Goal: Task Accomplishment & Management: Manage account settings

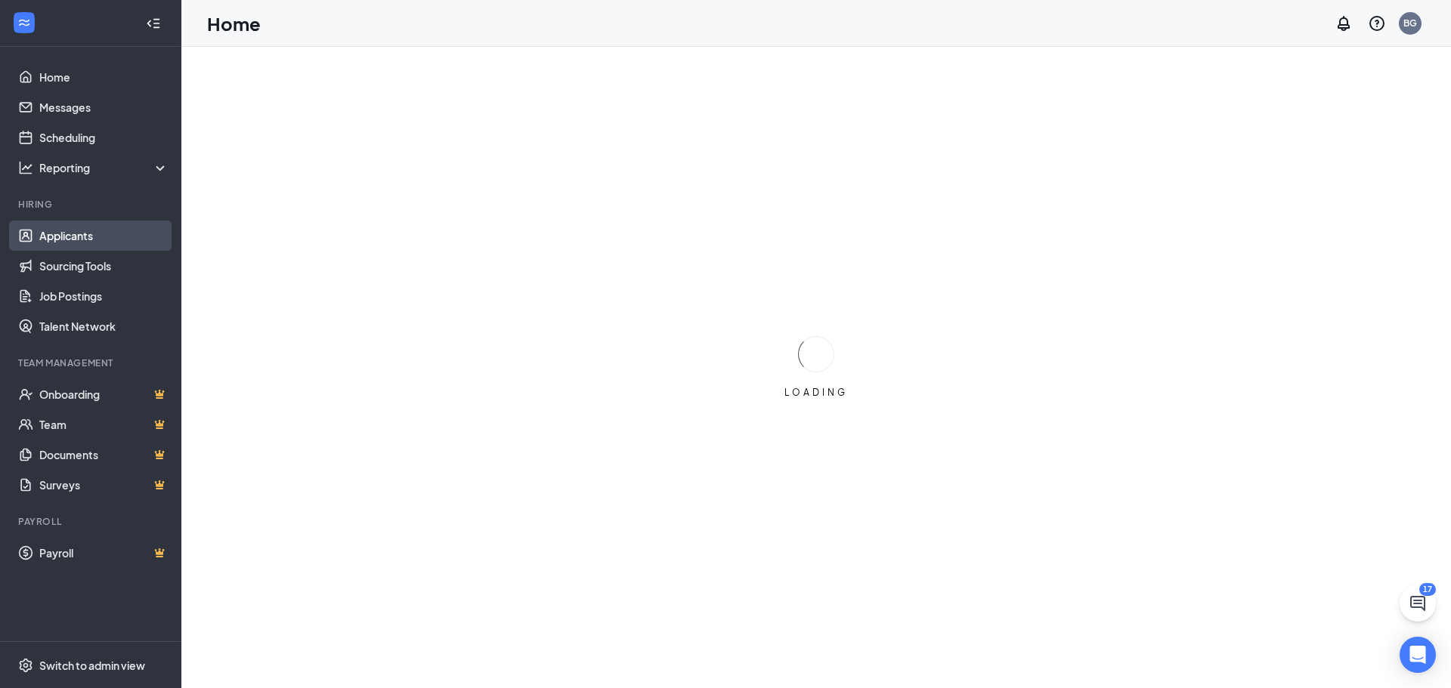
click at [73, 232] on link "Applicants" at bounding box center [103, 236] width 129 height 30
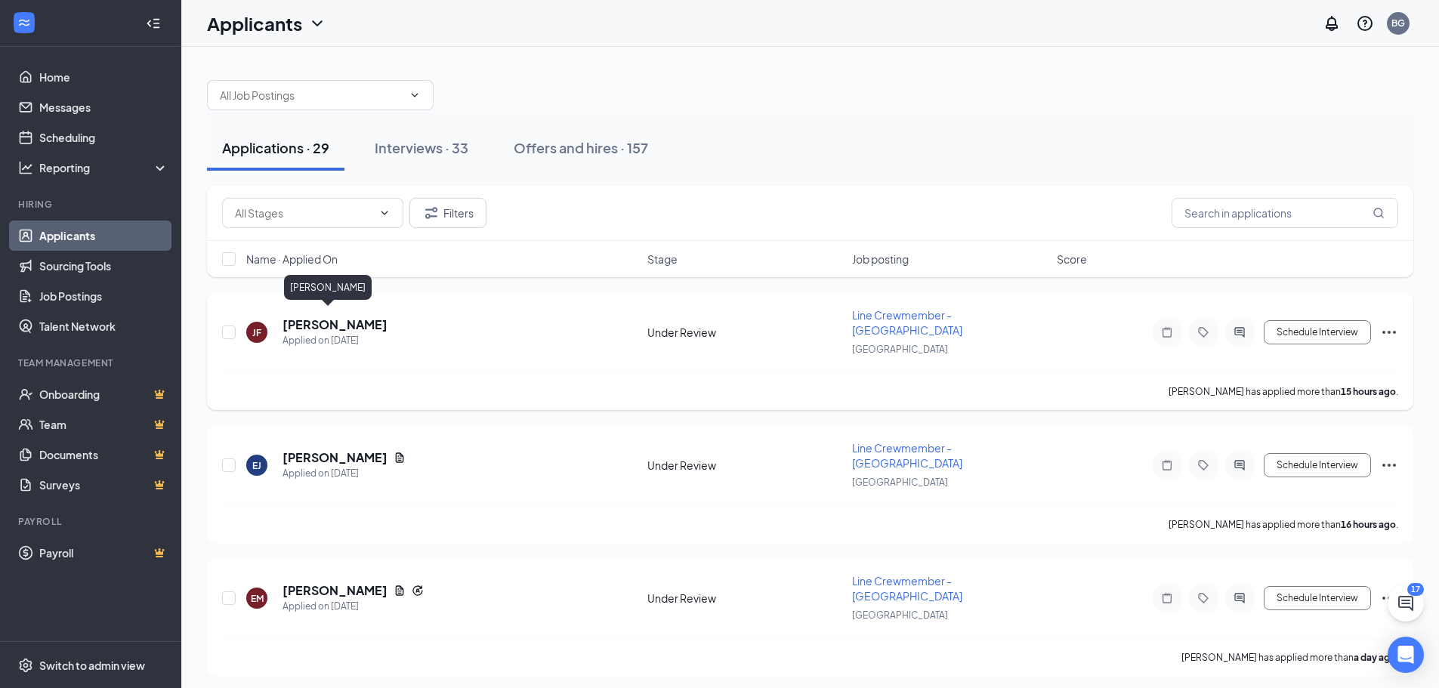
click at [309, 320] on h5 "[PERSON_NAME]" at bounding box center [335, 325] width 105 height 17
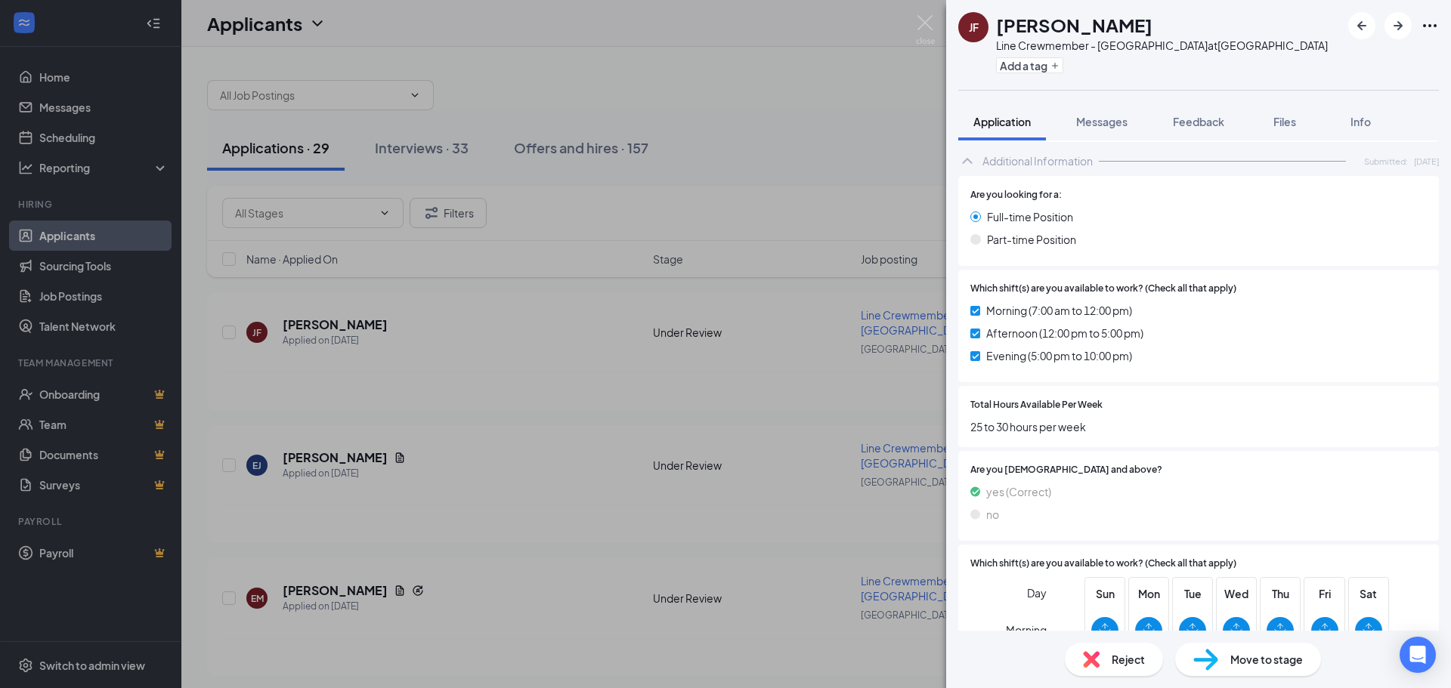
scroll to position [912, 0]
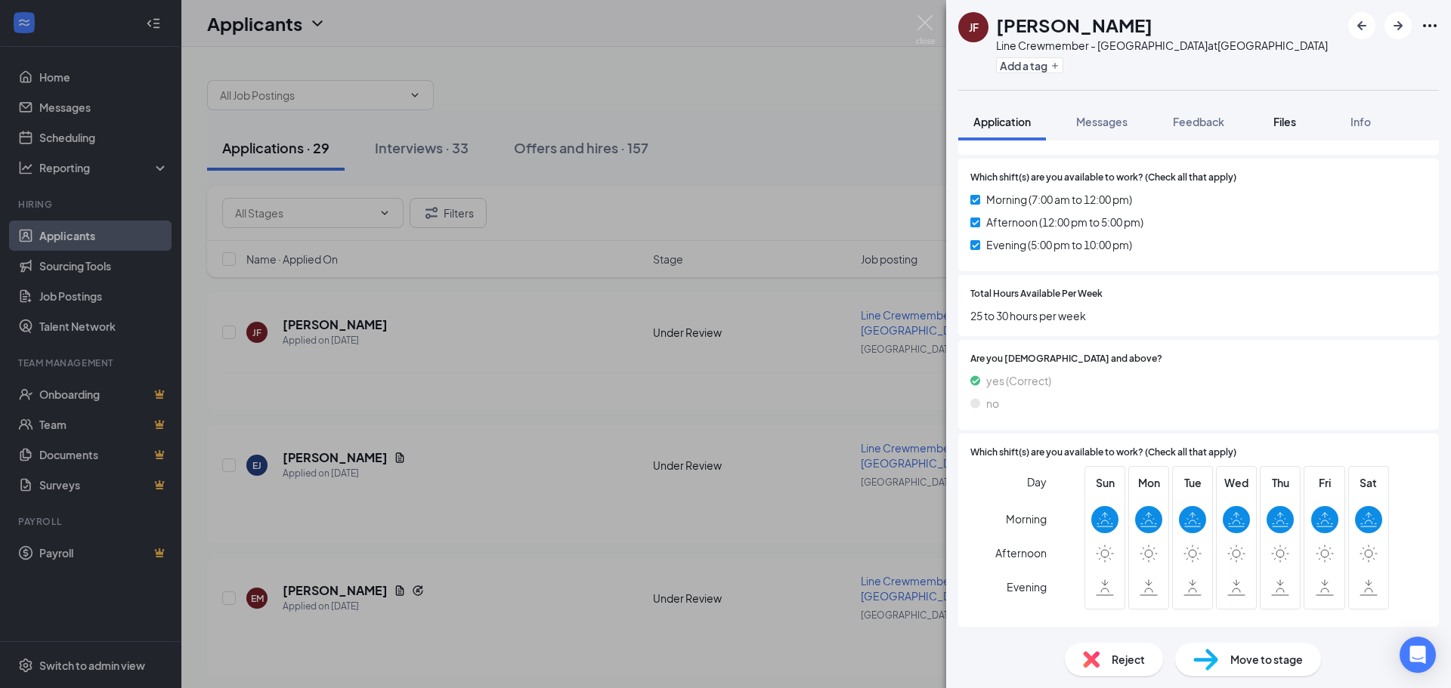
click at [1266, 128] on button "Files" at bounding box center [1284, 122] width 60 height 38
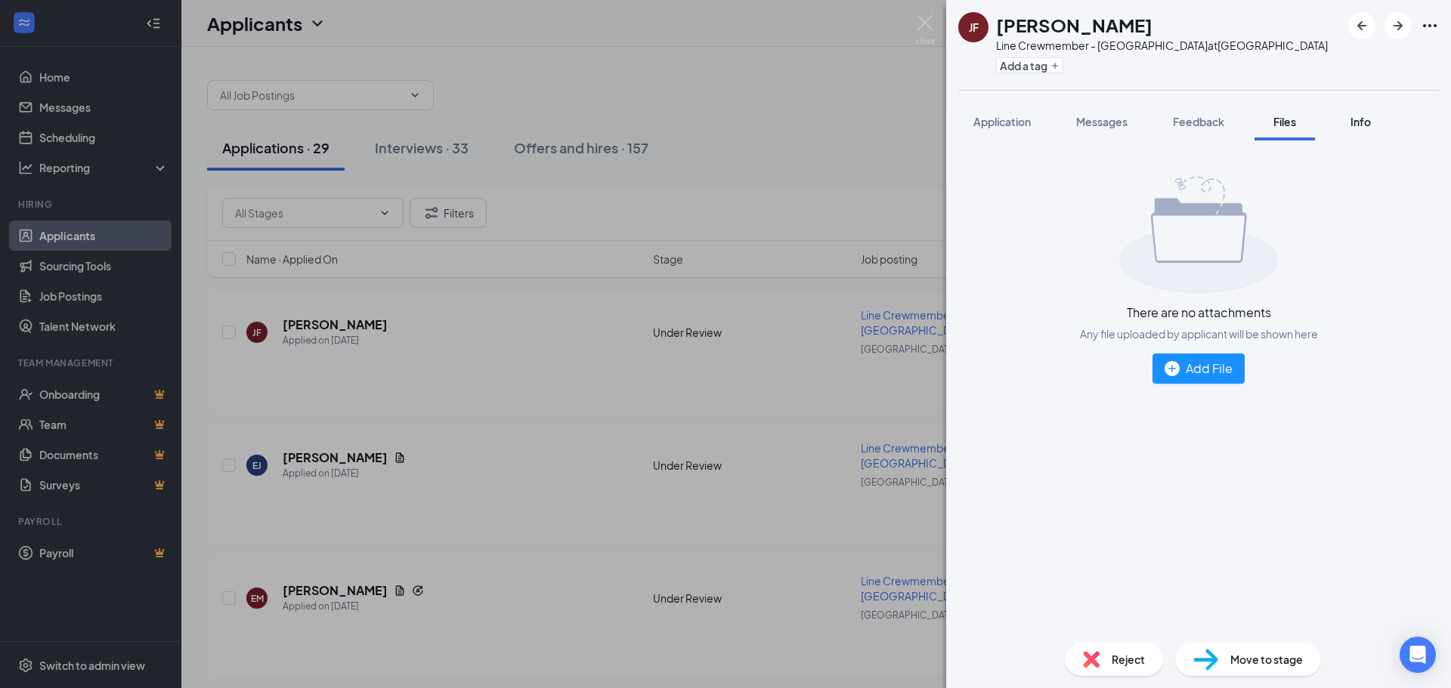
click at [1354, 124] on span "Info" at bounding box center [1360, 122] width 20 height 14
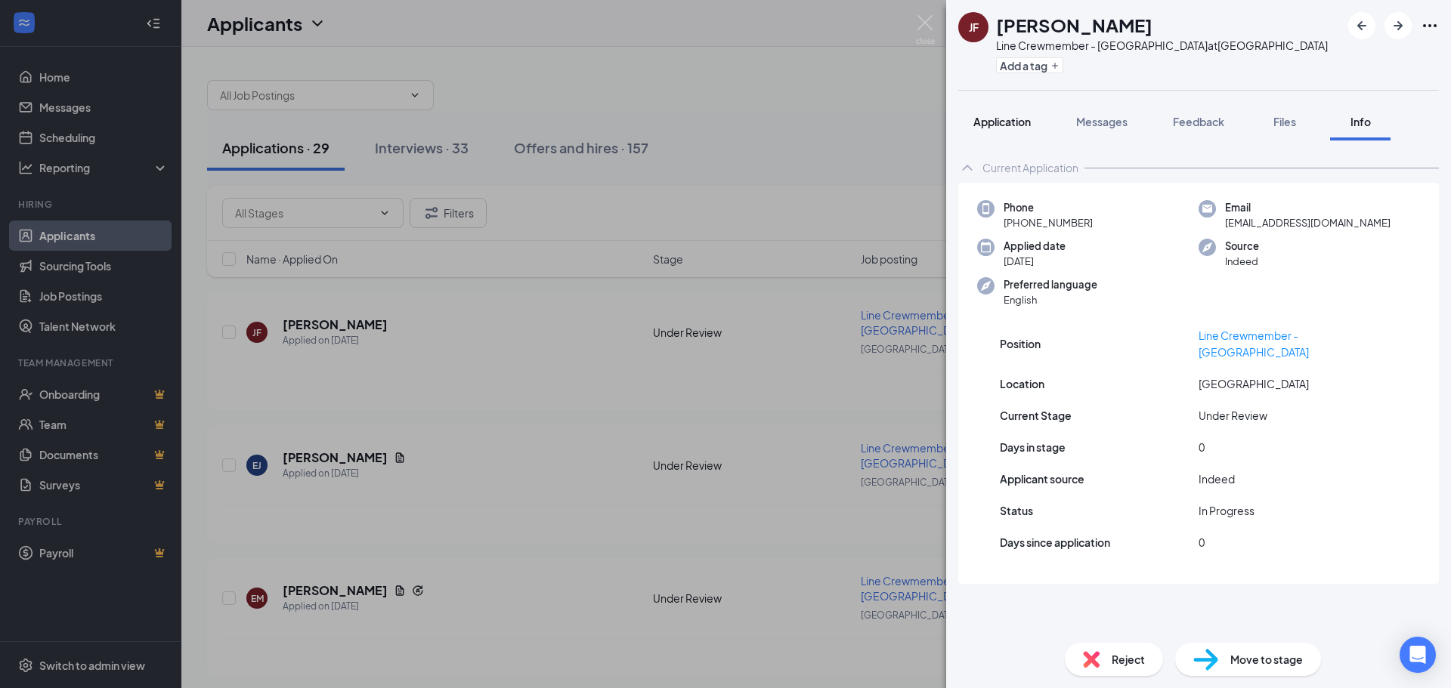
click at [1004, 126] on span "Application" at bounding box center [1001, 122] width 57 height 14
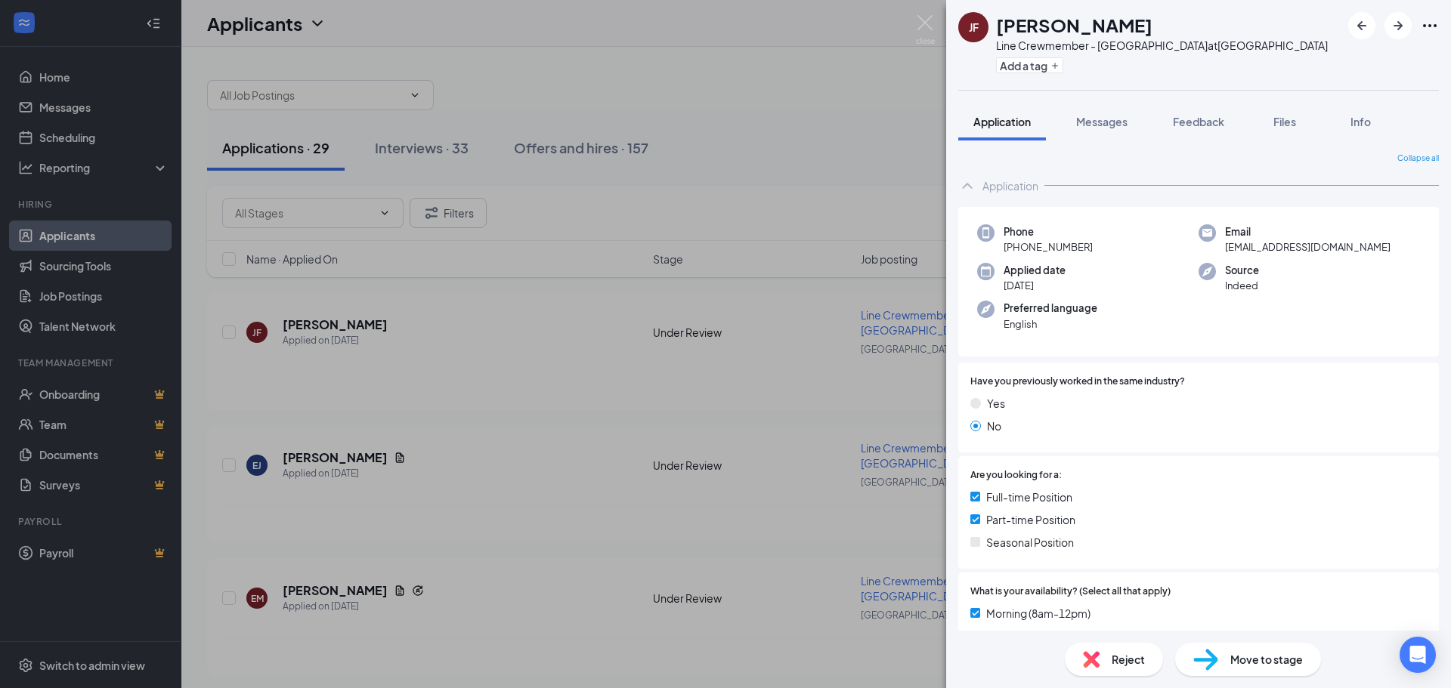
click at [1235, 660] on span "Move to stage" at bounding box center [1266, 659] width 73 height 17
click at [1272, 671] on div "Move to stage" at bounding box center [1248, 659] width 146 height 33
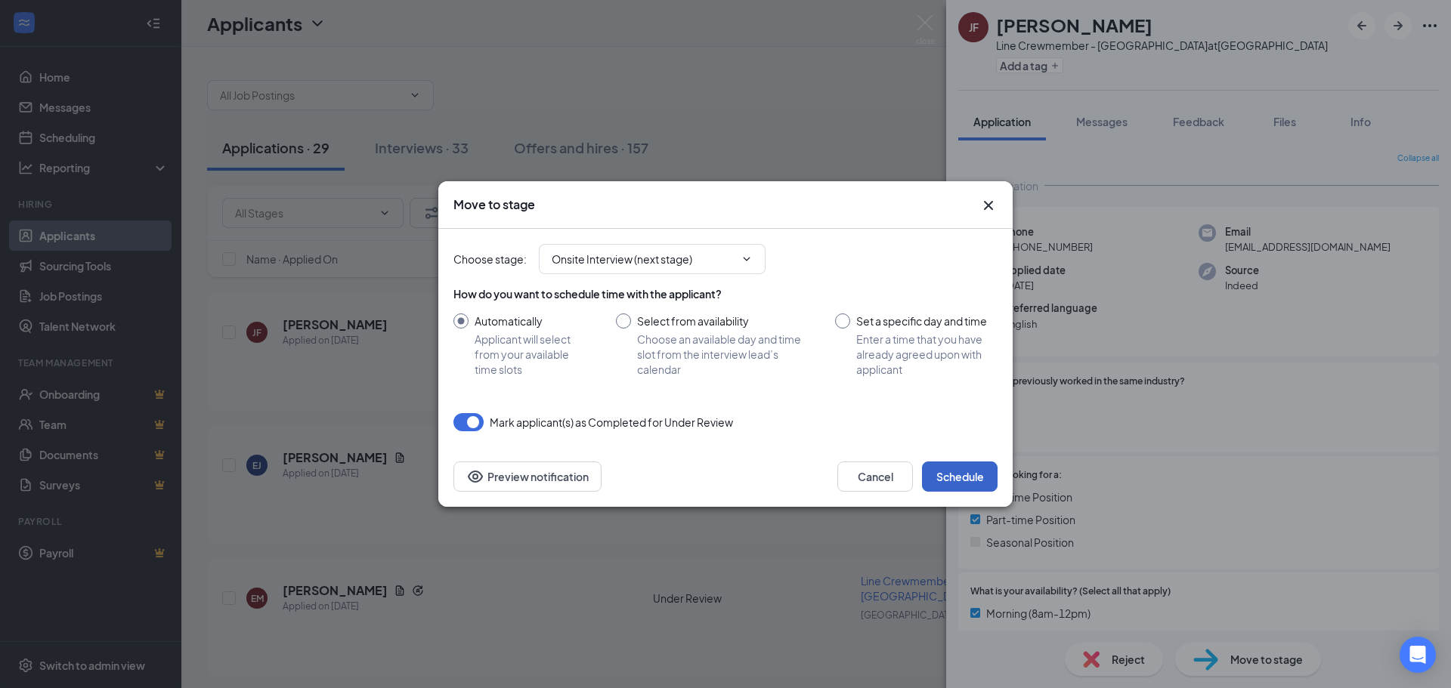
click at [952, 473] on button "Schedule" at bounding box center [960, 477] width 76 height 30
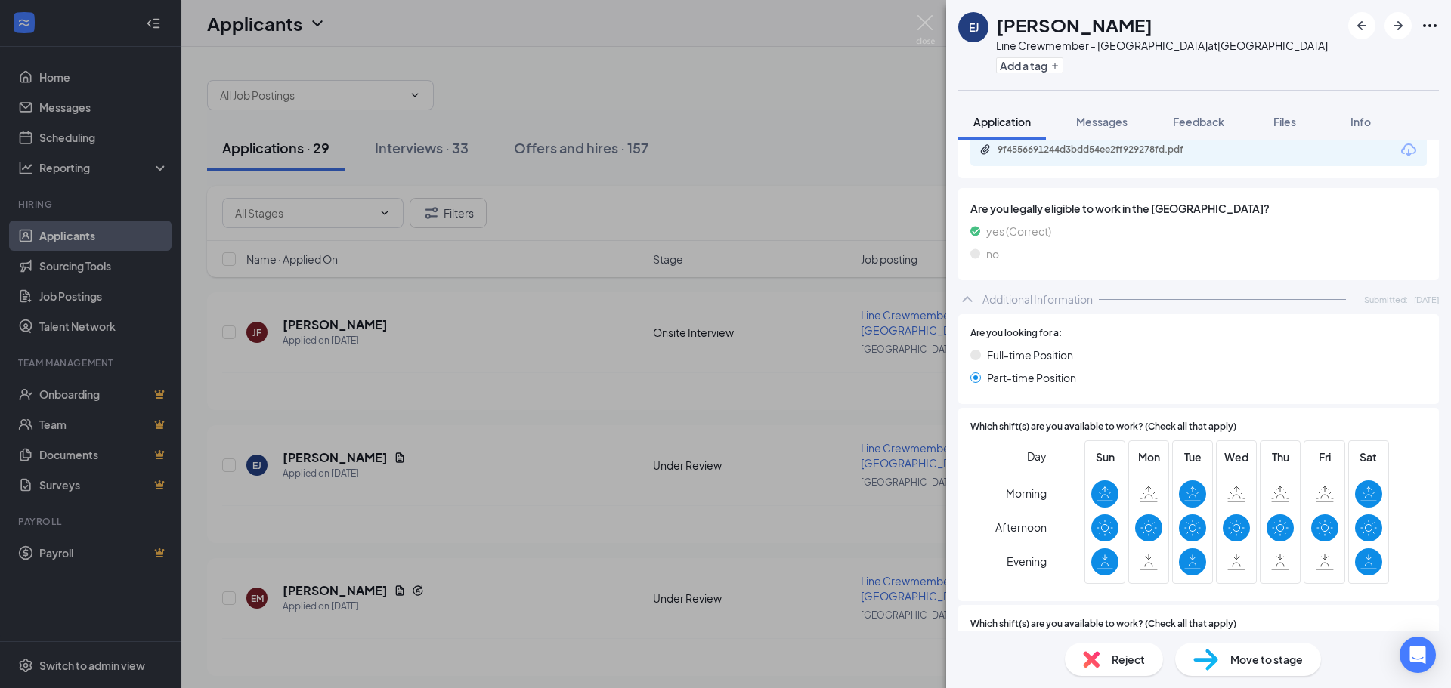
scroll to position [756, 0]
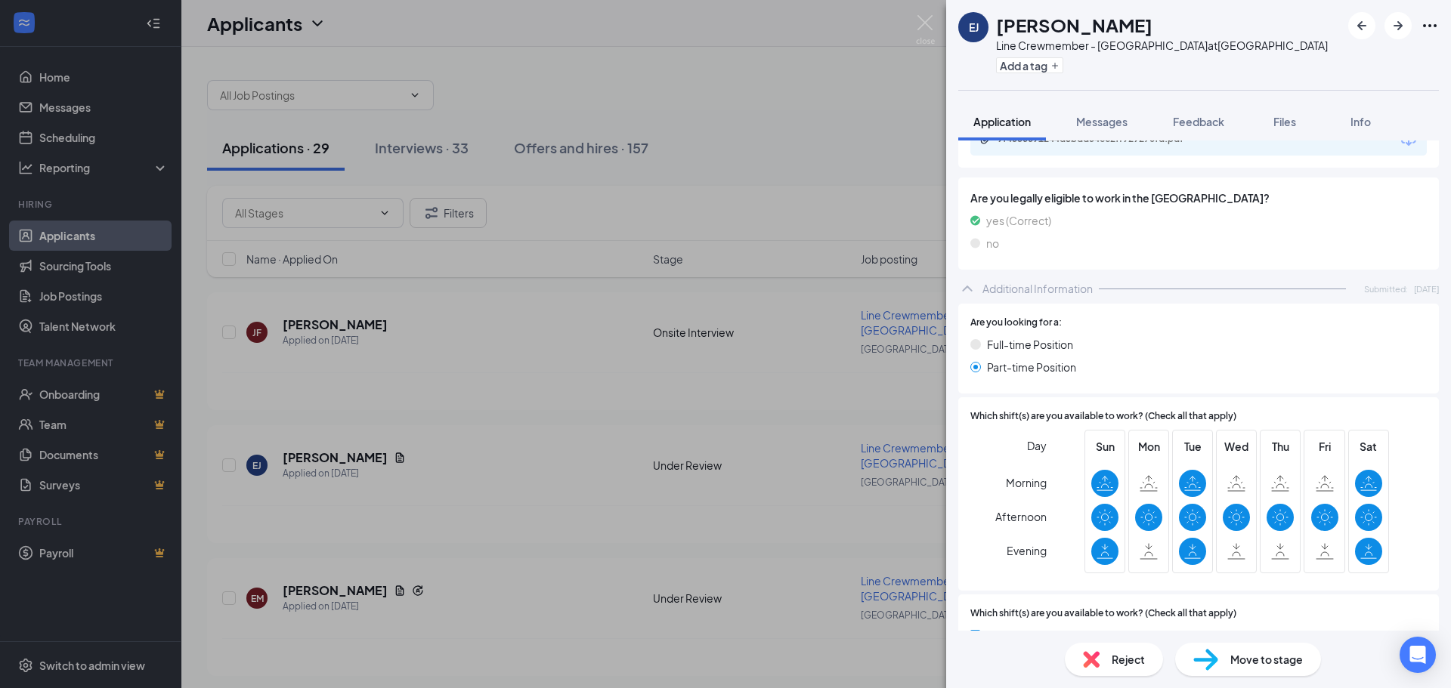
click at [1297, 663] on span "Move to stage" at bounding box center [1266, 659] width 73 height 17
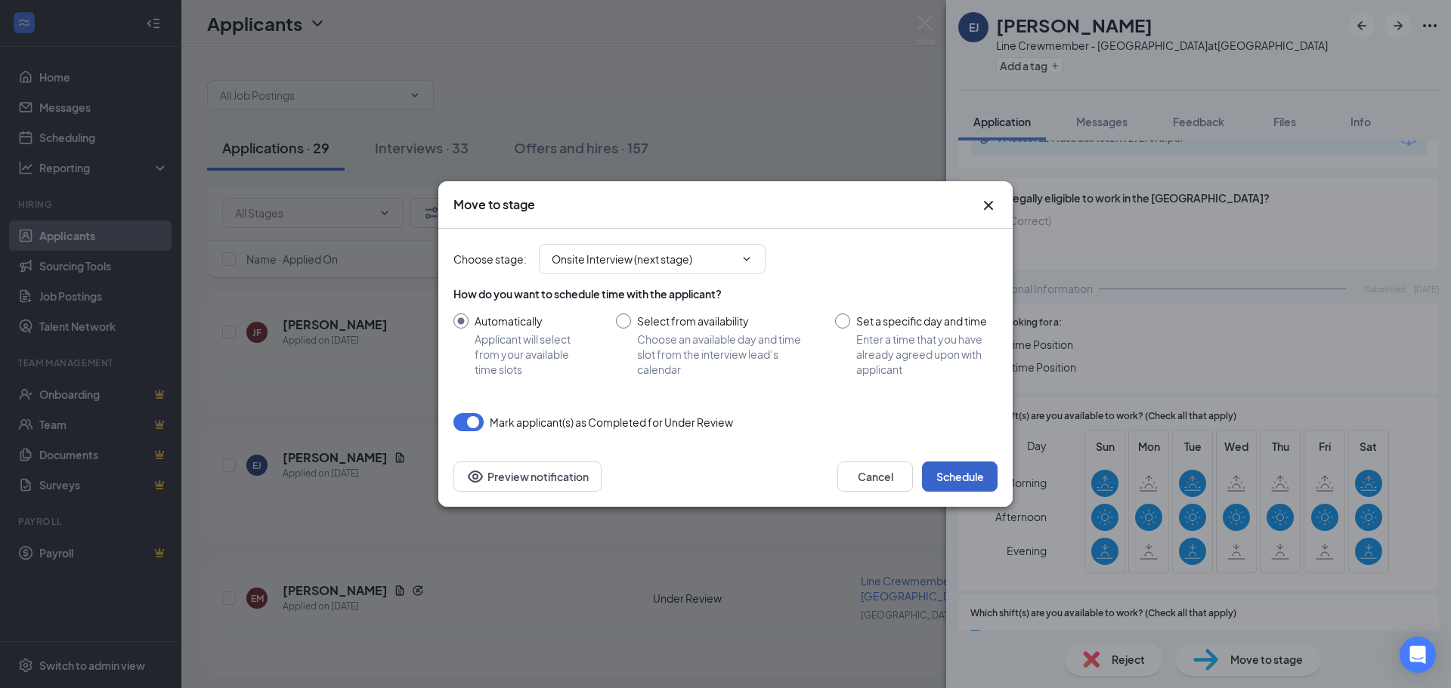
click at [982, 472] on button "Schedule" at bounding box center [960, 477] width 76 height 30
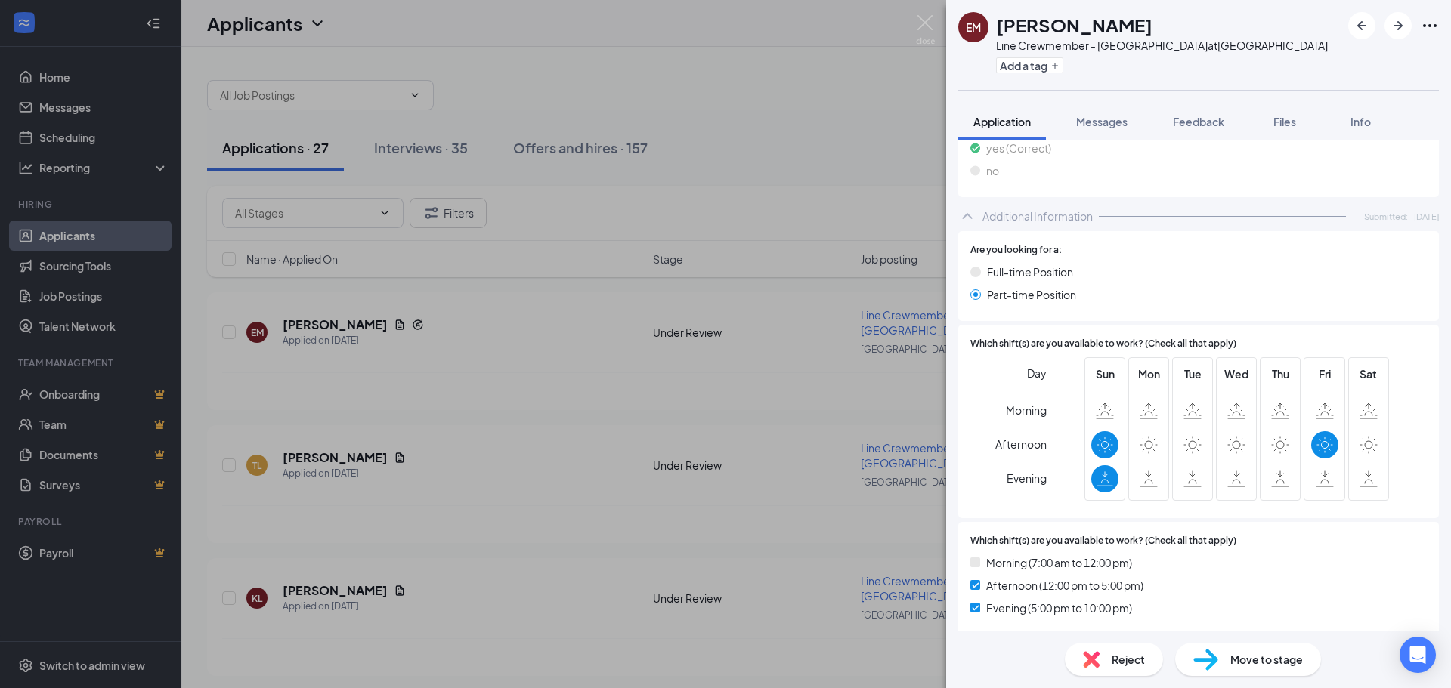
scroll to position [907, 0]
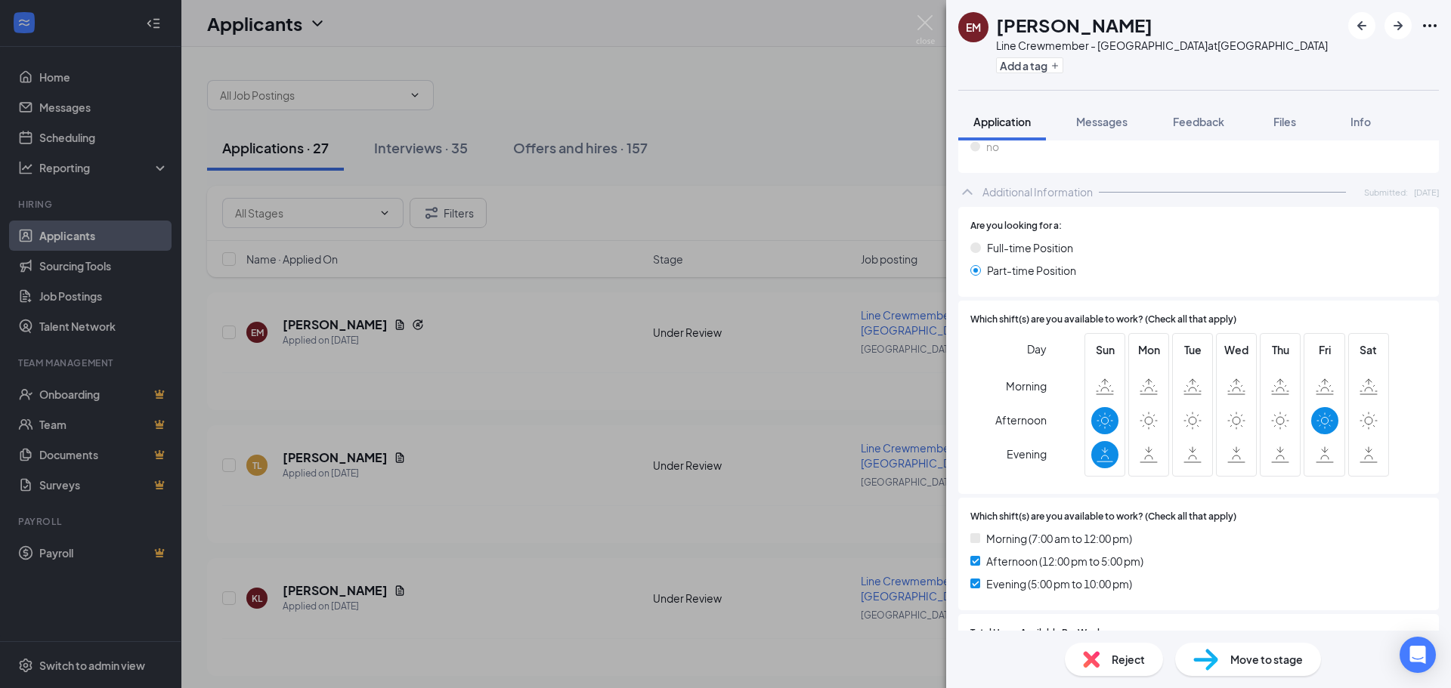
click at [1241, 657] on span "Move to stage" at bounding box center [1266, 659] width 73 height 17
type input "Onsite Interview (next stage)"
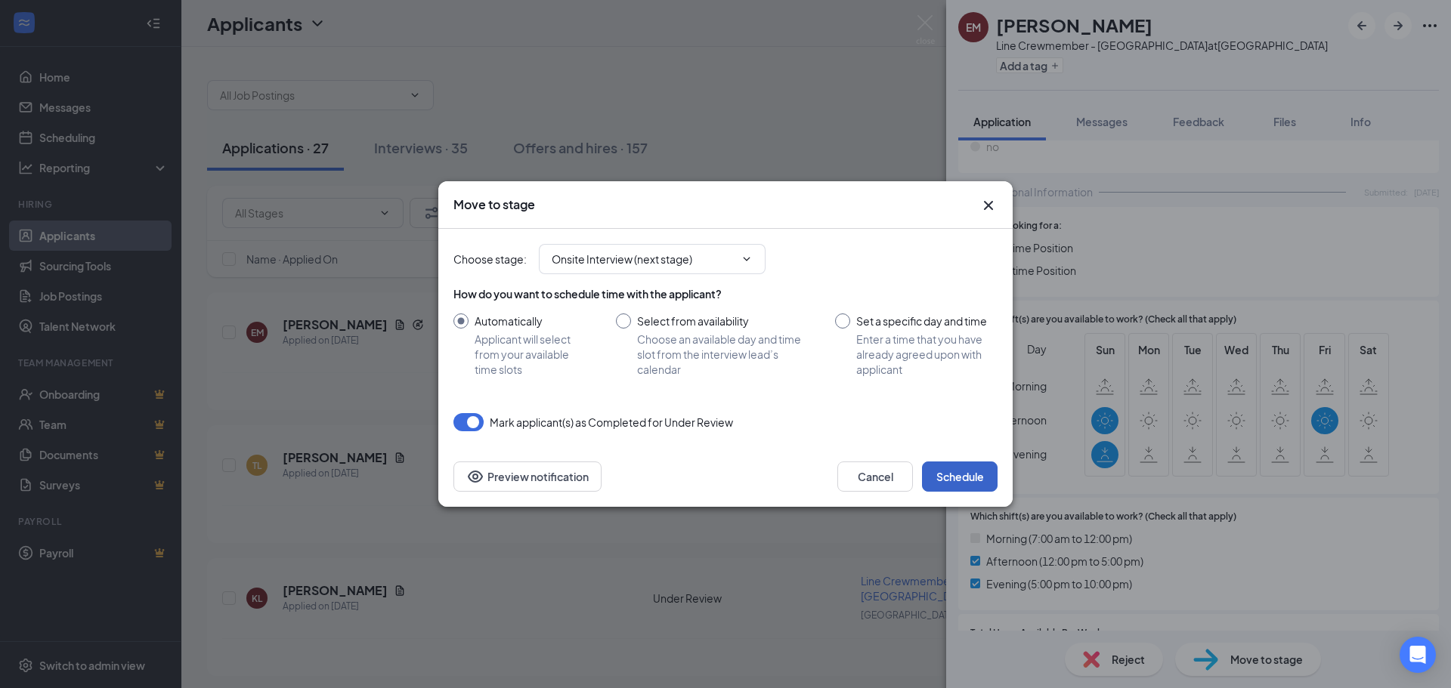
click at [951, 471] on button "Schedule" at bounding box center [960, 477] width 76 height 30
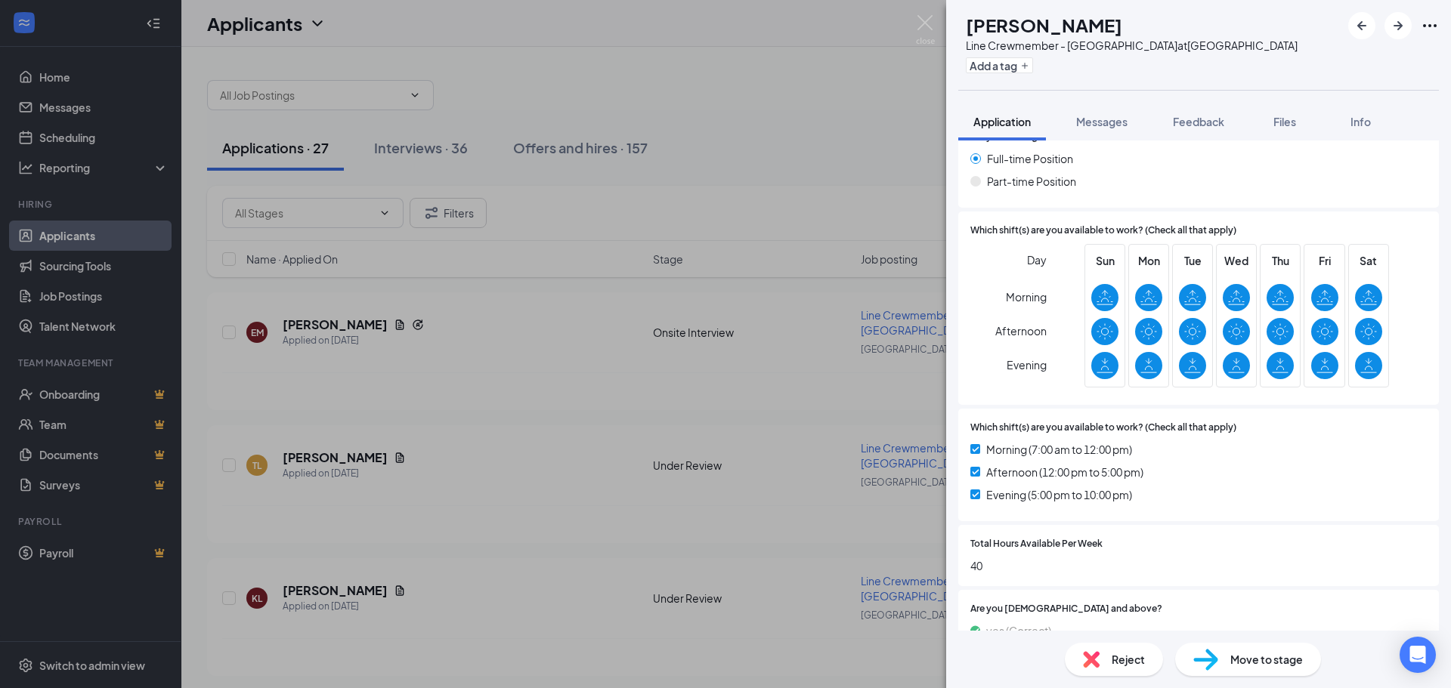
scroll to position [982, 0]
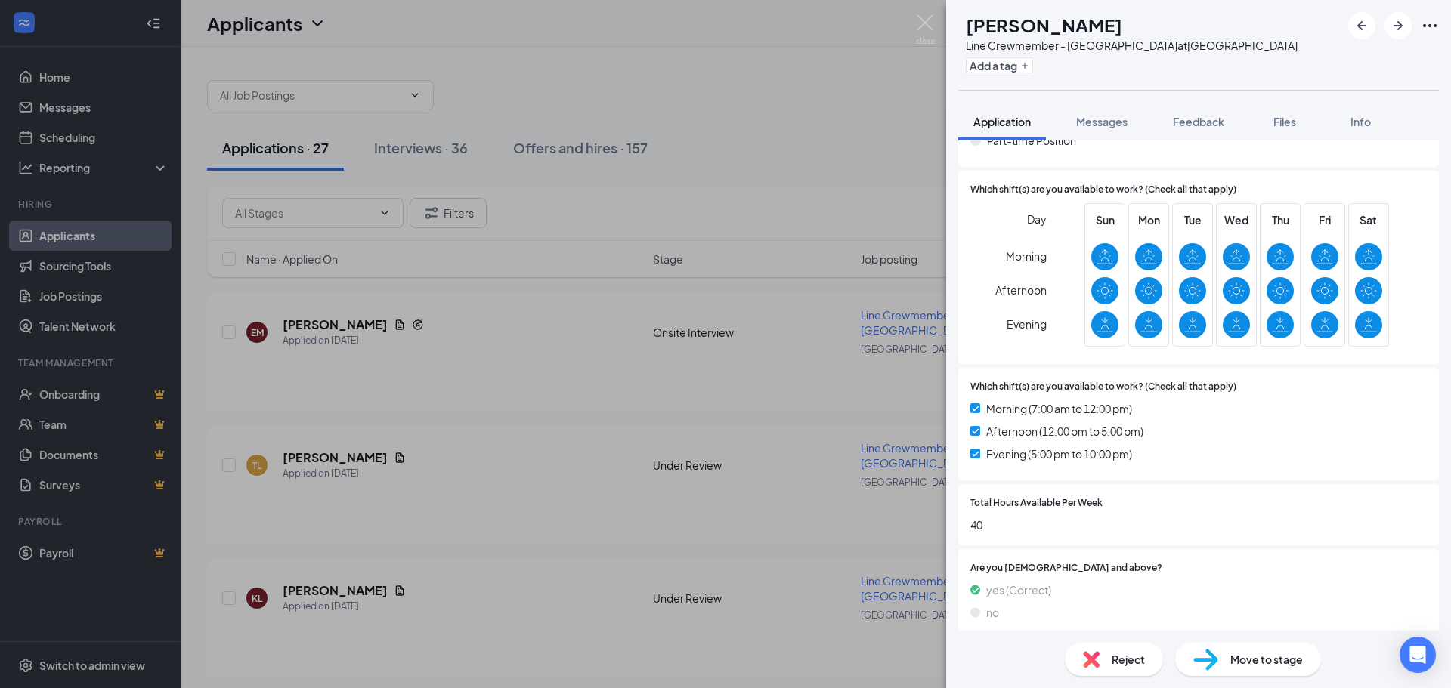
click at [1277, 654] on span "Move to stage" at bounding box center [1266, 659] width 73 height 17
type input "Onsite Interview (next stage)"
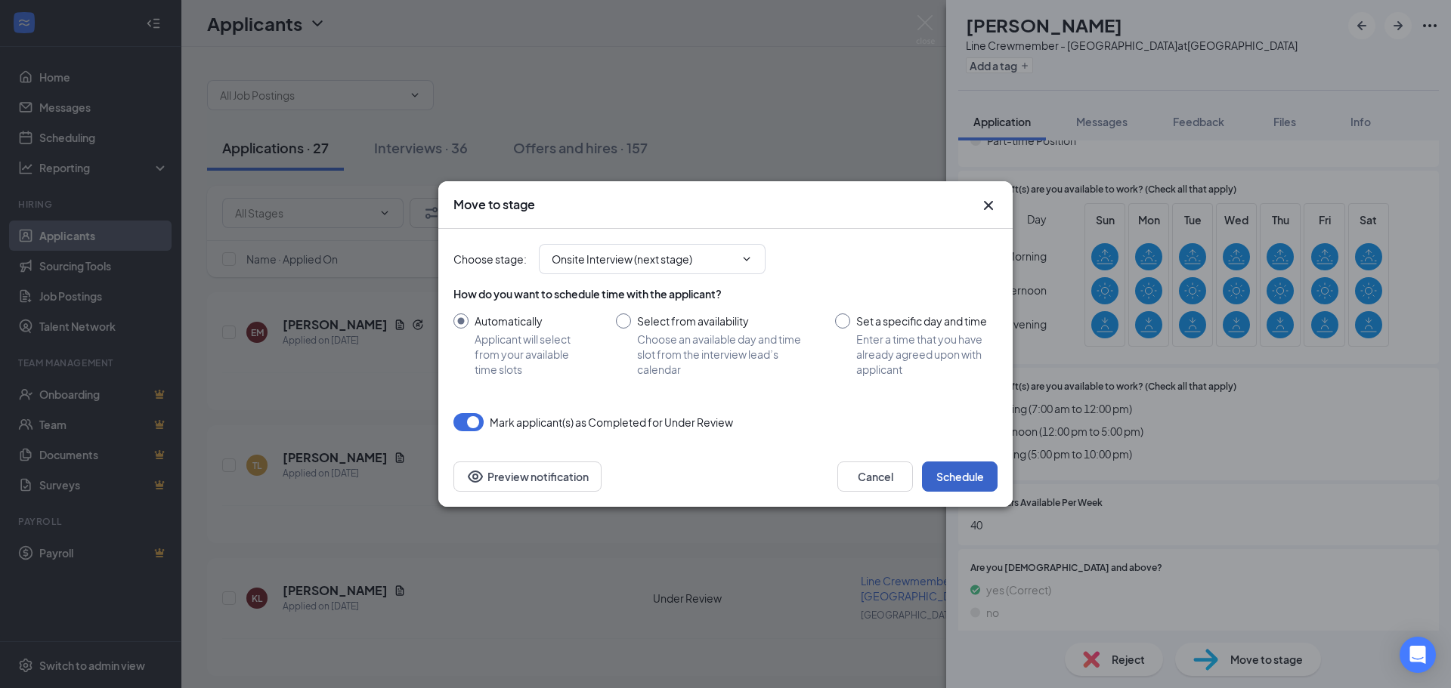
click at [966, 476] on button "Schedule" at bounding box center [960, 477] width 76 height 30
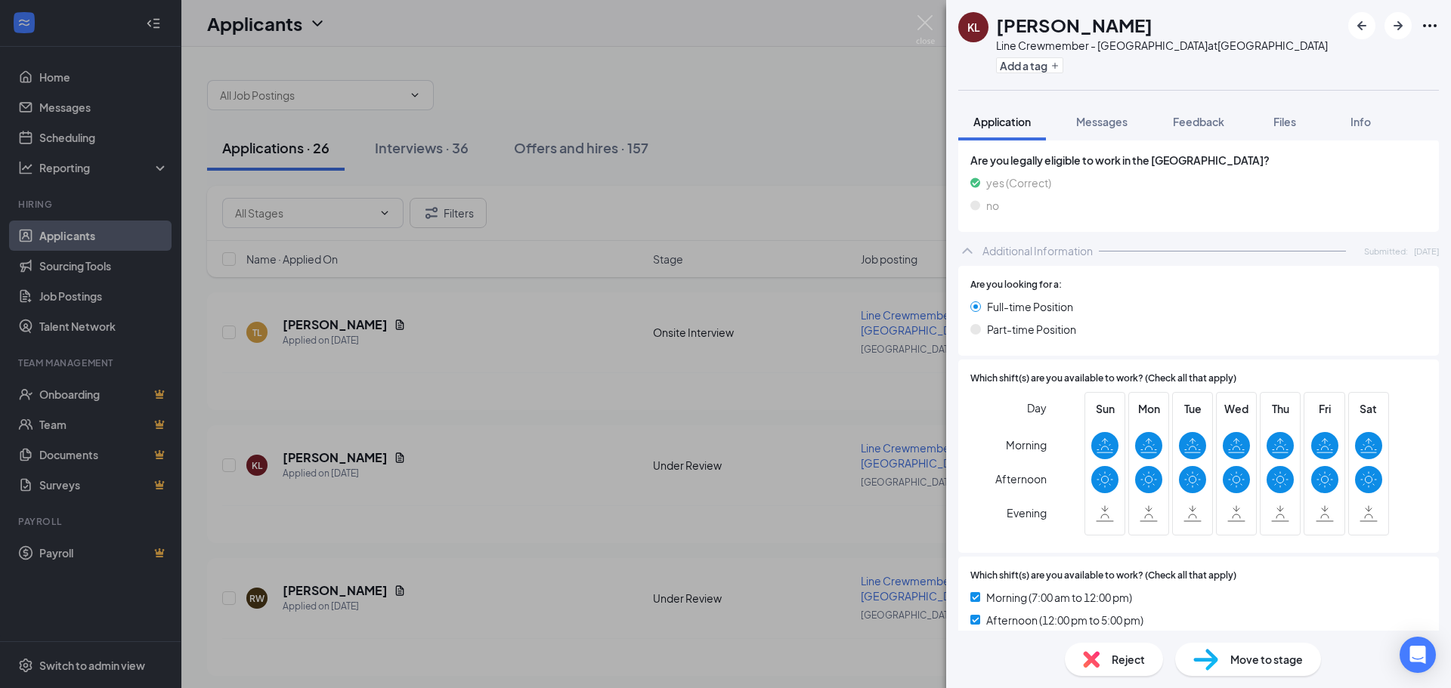
scroll to position [831, 0]
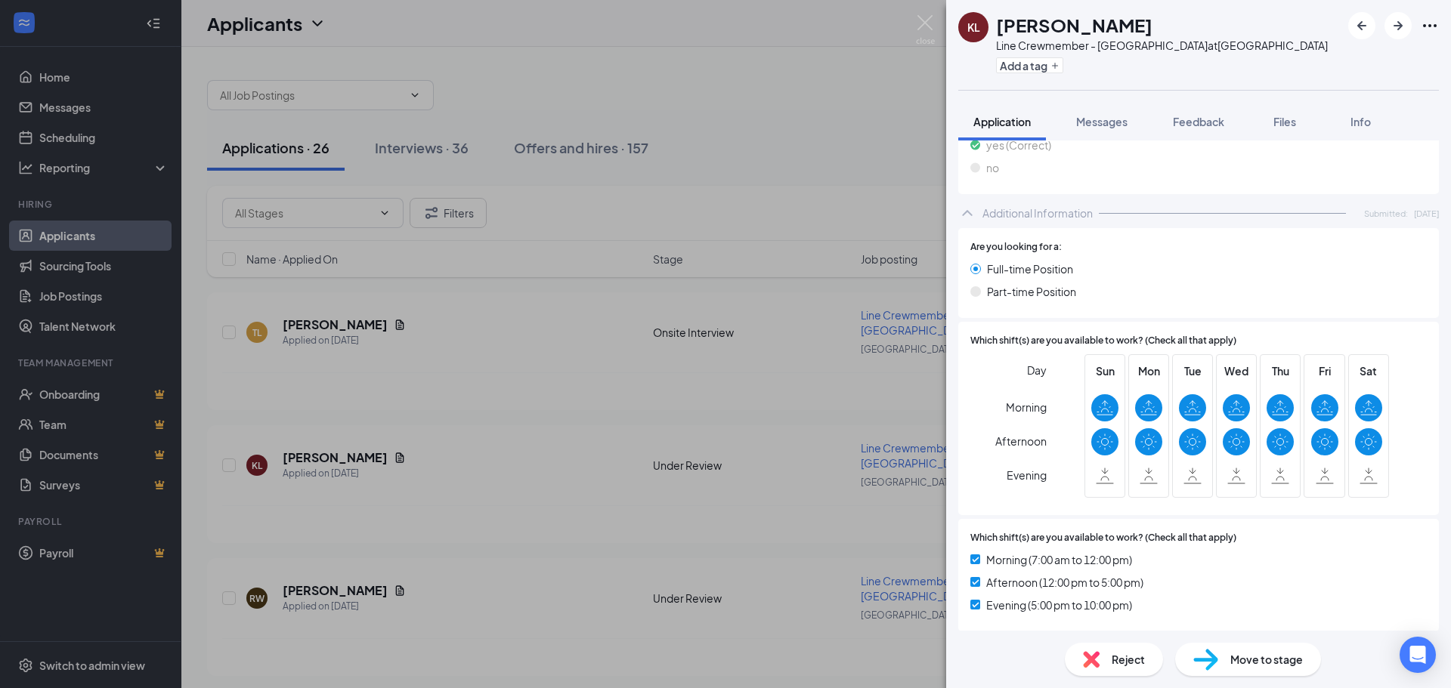
click at [1266, 658] on span "Move to stage" at bounding box center [1266, 659] width 73 height 17
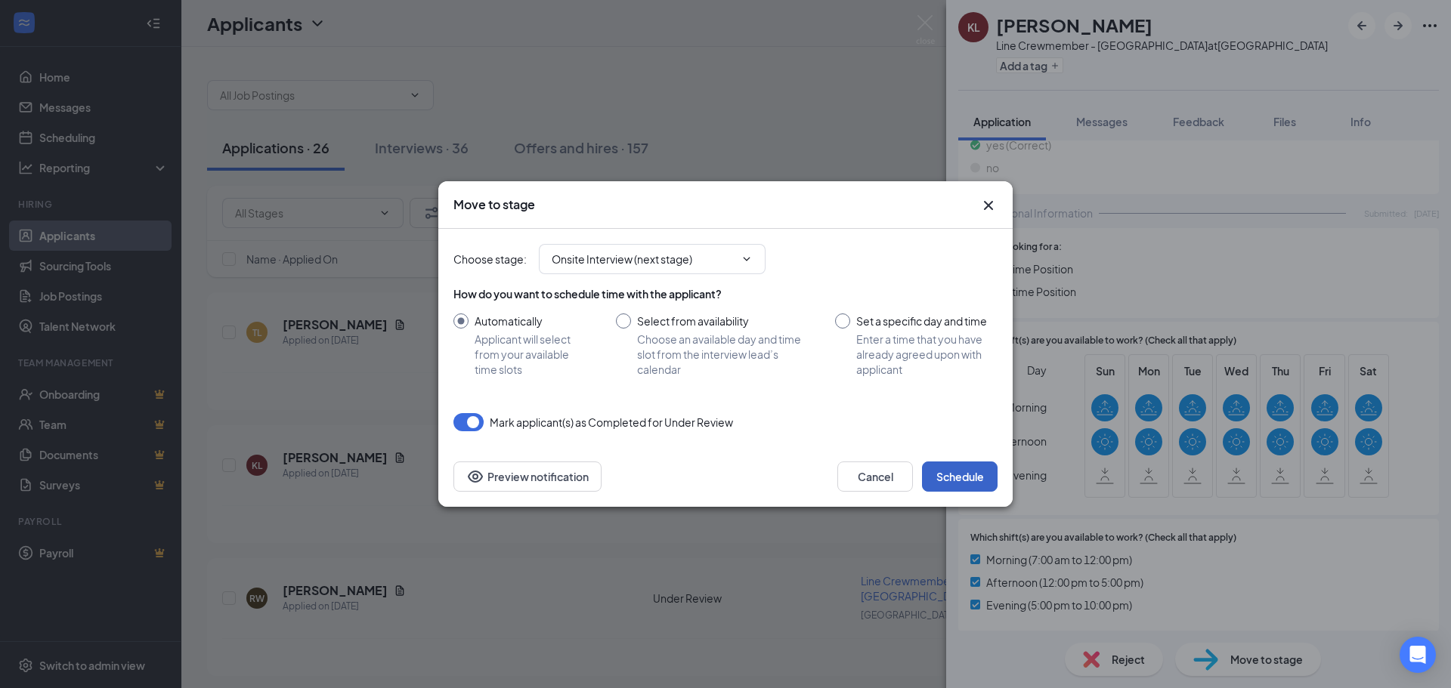
click at [933, 467] on button "Schedule" at bounding box center [960, 477] width 76 height 30
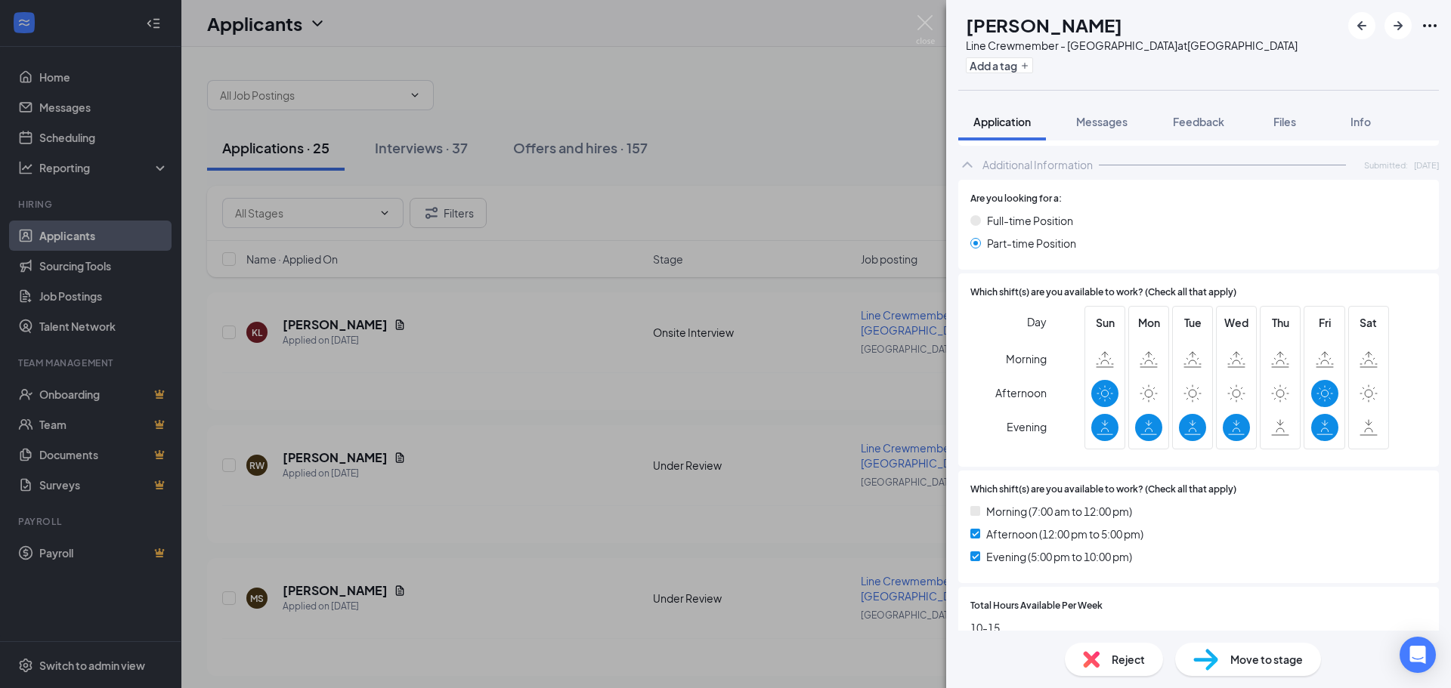
scroll to position [907, 0]
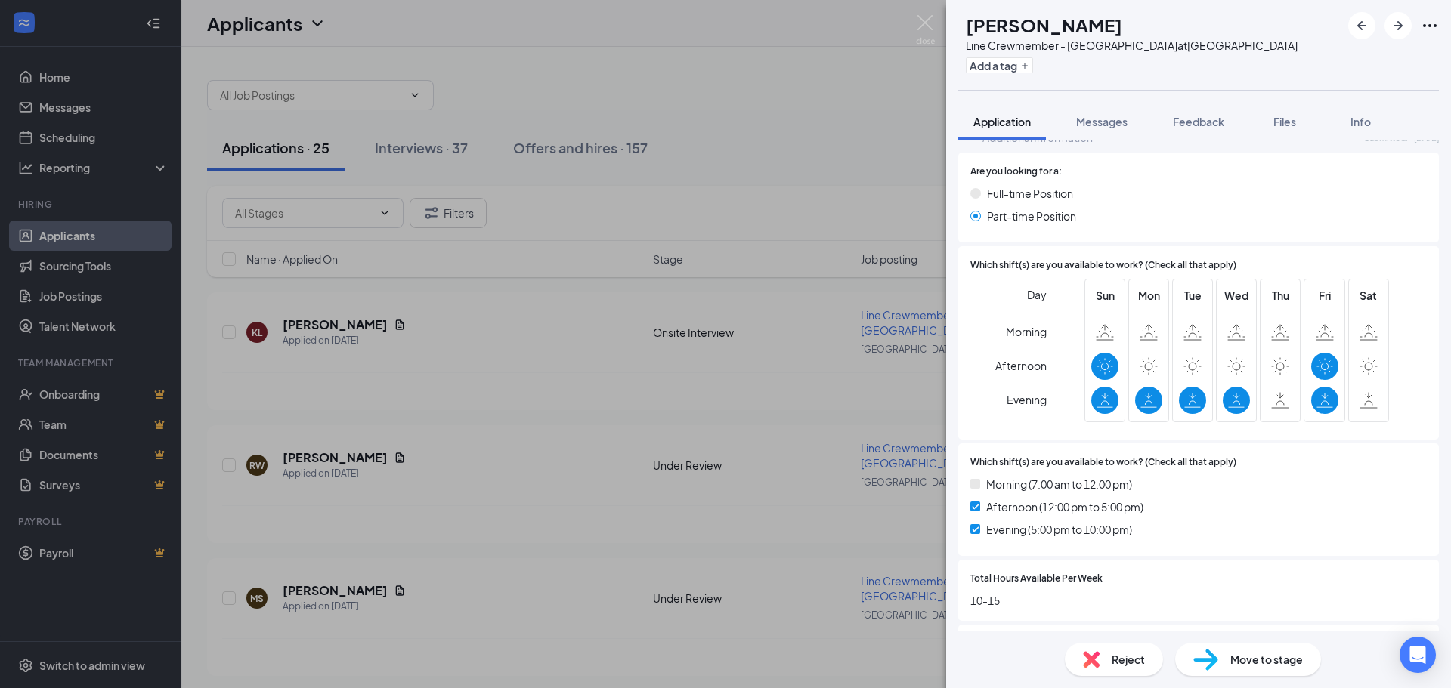
click at [1220, 657] on div "Move to stage" at bounding box center [1248, 659] width 146 height 33
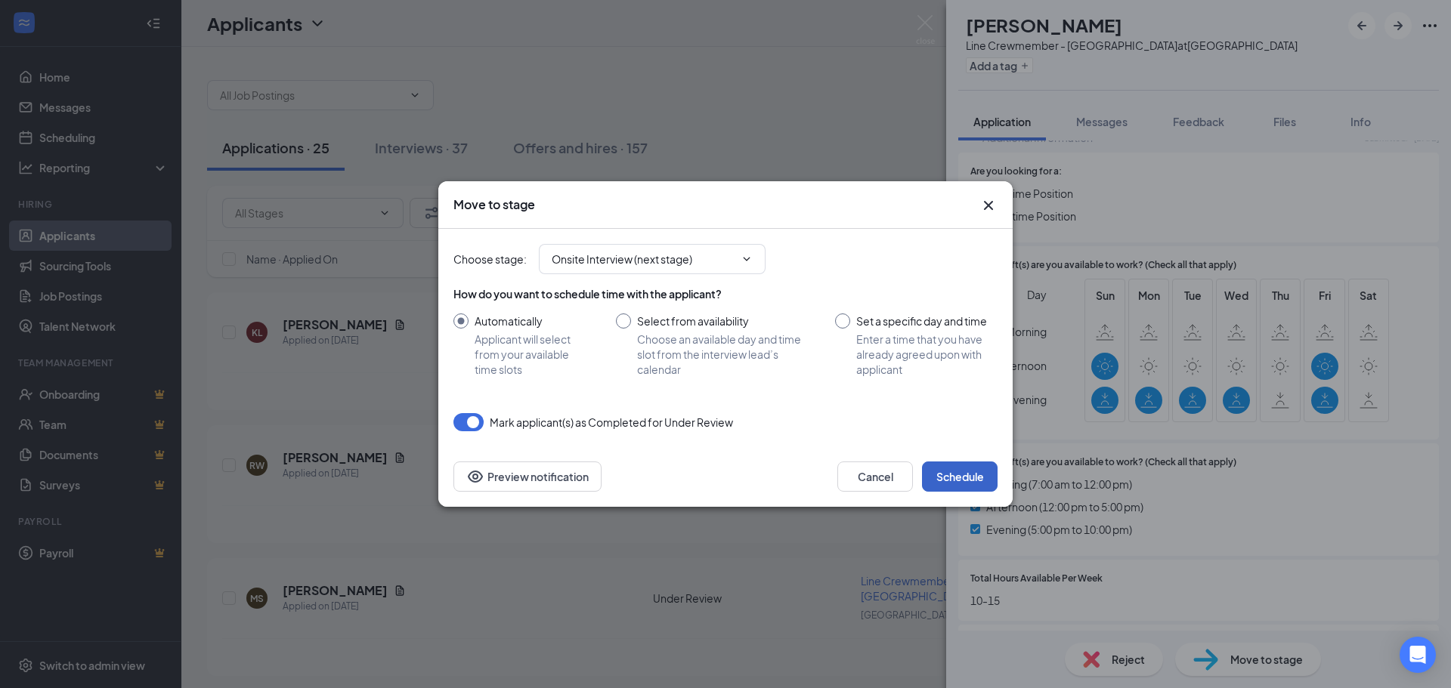
click at [972, 471] on button "Schedule" at bounding box center [960, 477] width 76 height 30
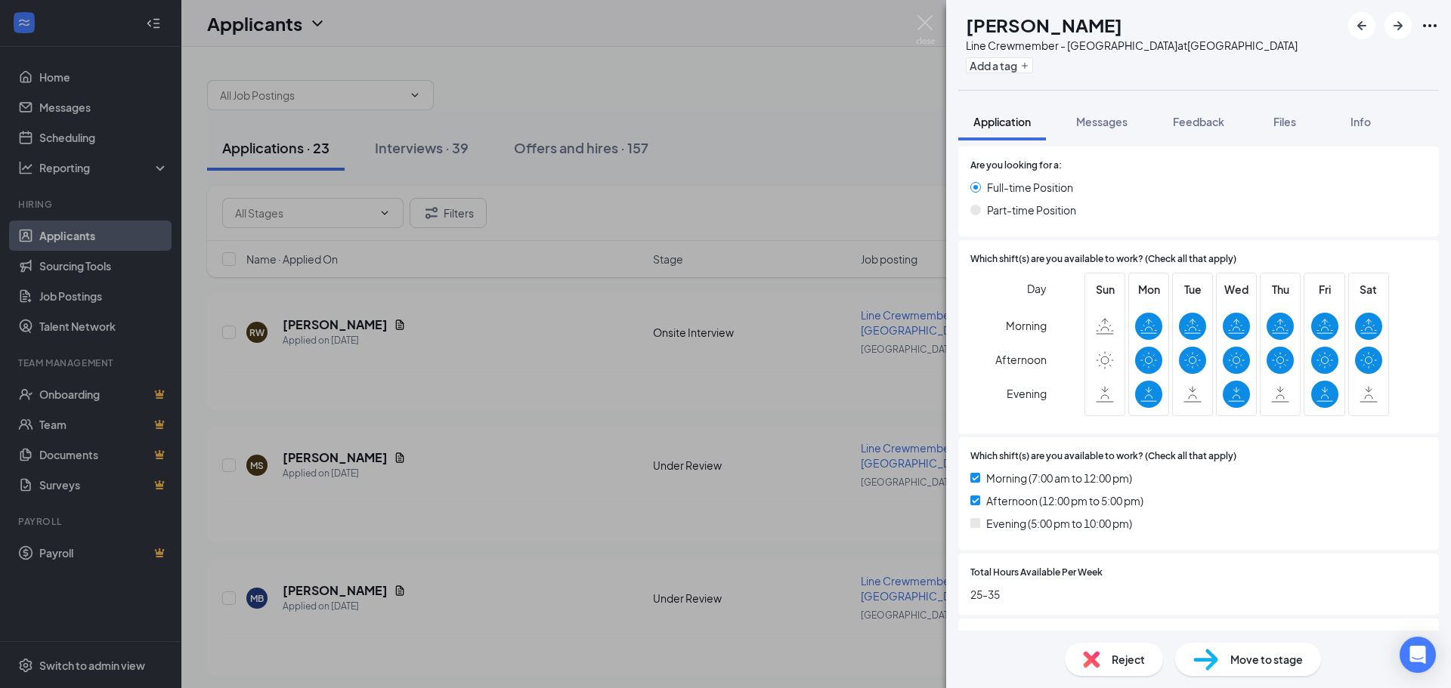
scroll to position [913, 0]
click at [1402, 24] on icon "ArrowRight" at bounding box center [1398, 26] width 18 height 18
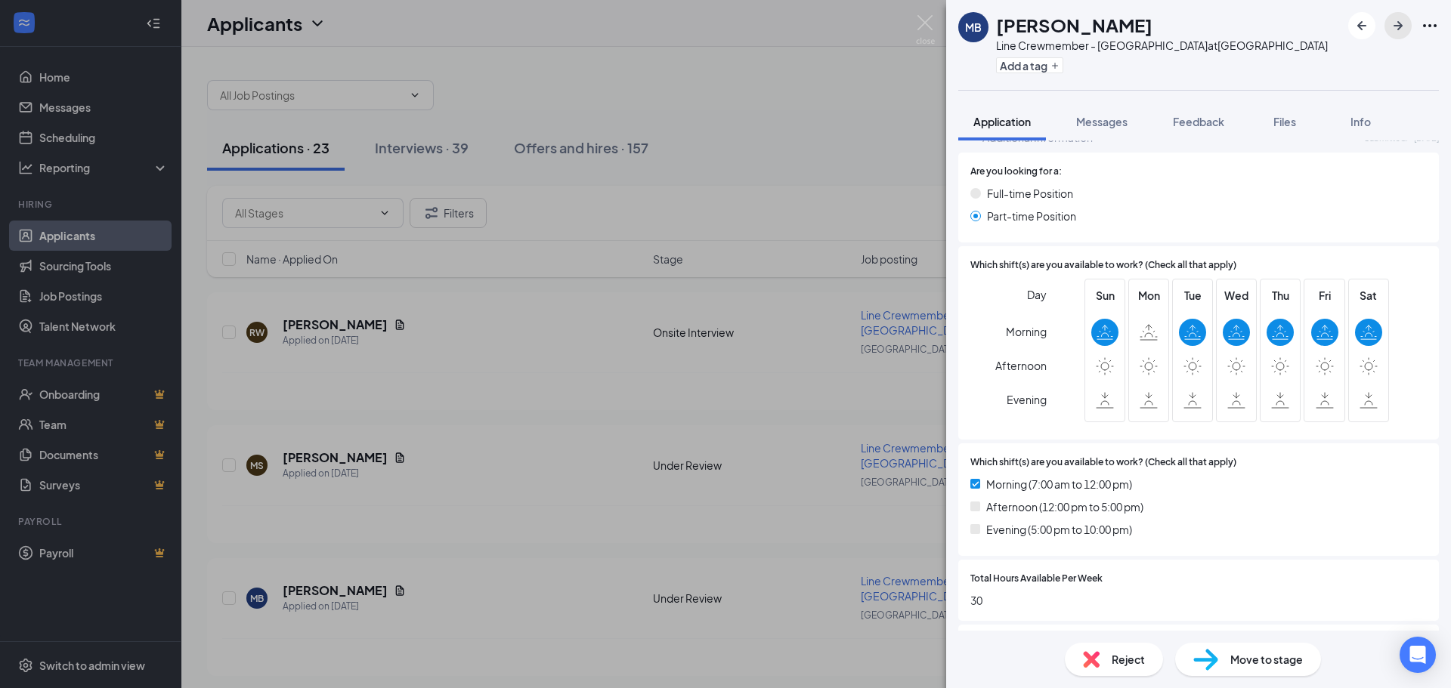
scroll to position [831, 0]
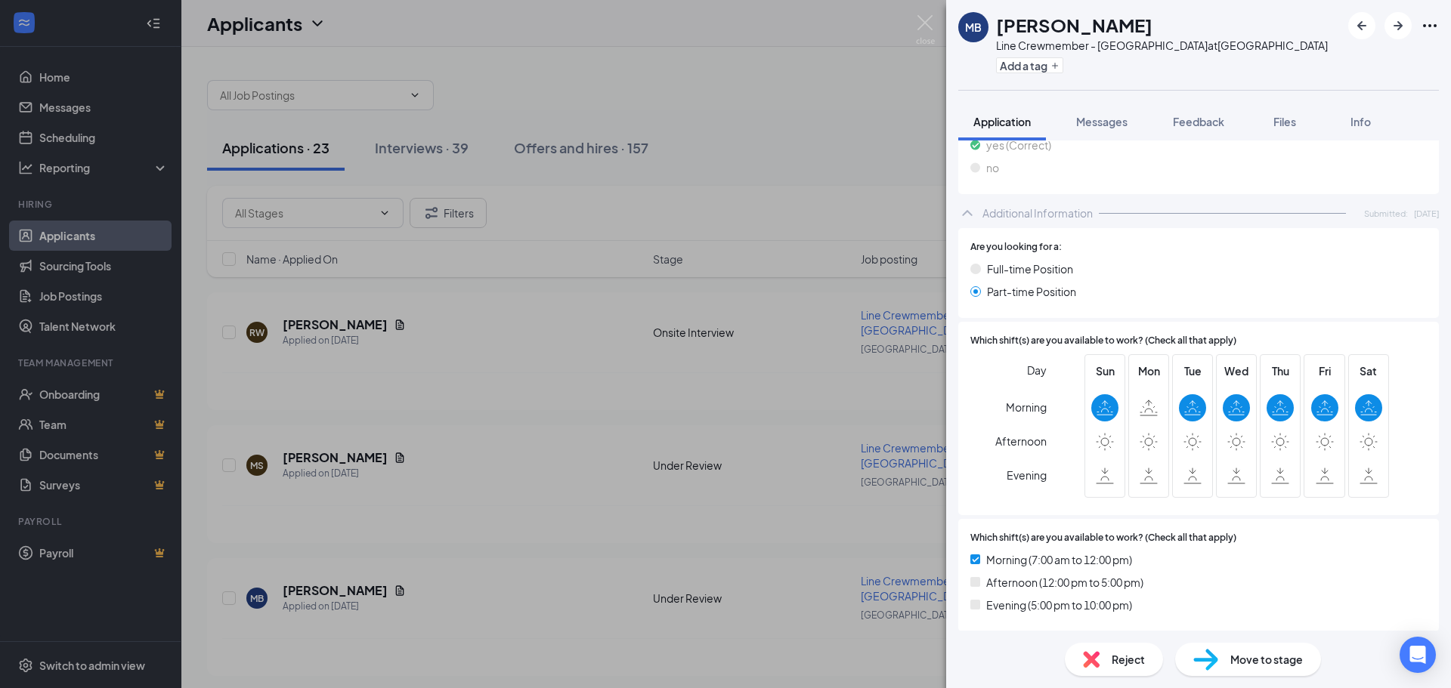
click at [1251, 657] on span "Move to stage" at bounding box center [1266, 659] width 73 height 17
type input "Onsite Interview (next stage)"
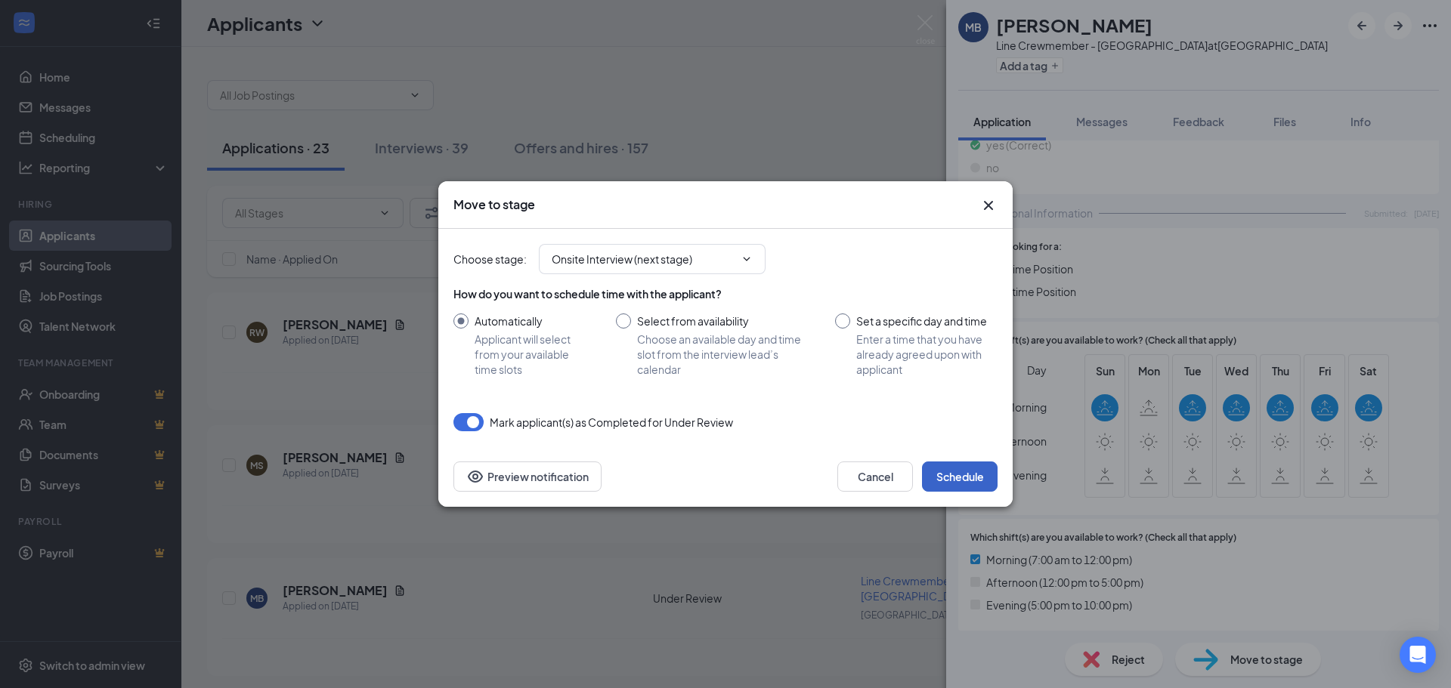
click at [945, 468] on button "Schedule" at bounding box center [960, 477] width 76 height 30
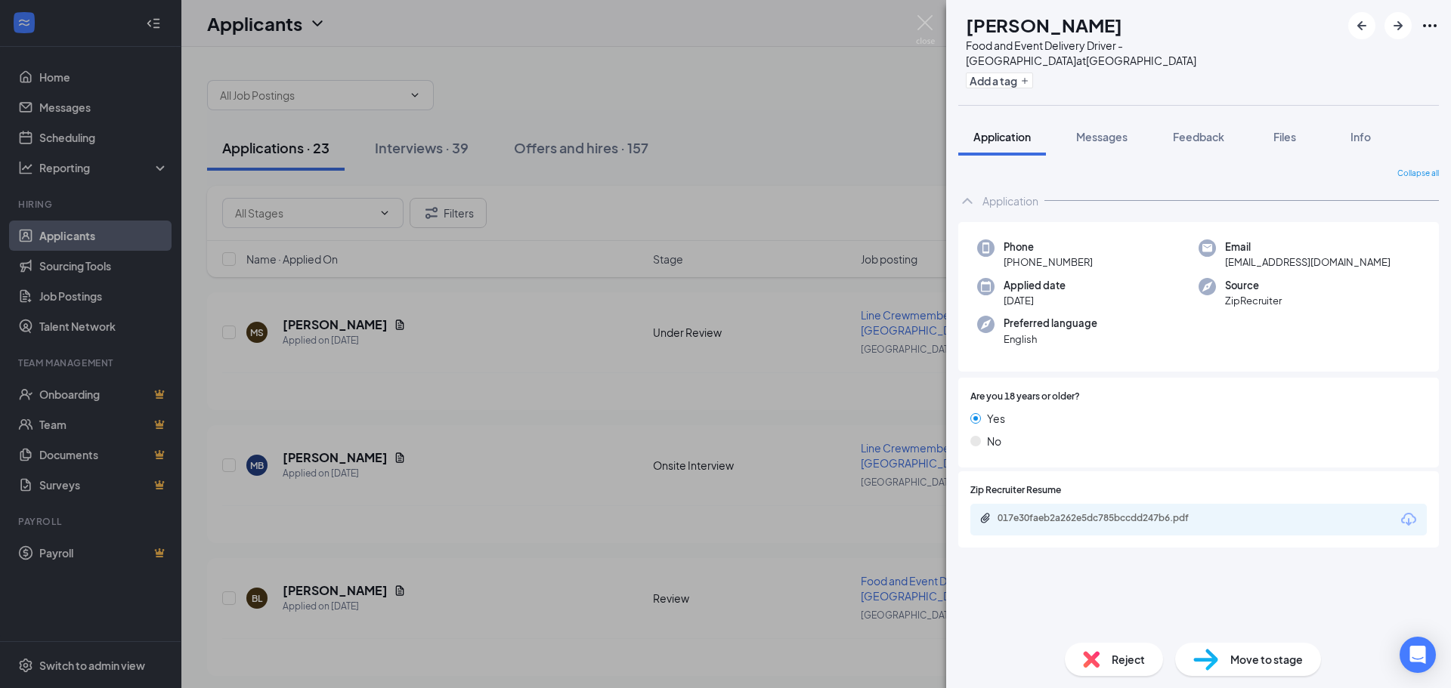
click at [1232, 664] on span "Move to stage" at bounding box center [1266, 659] width 73 height 17
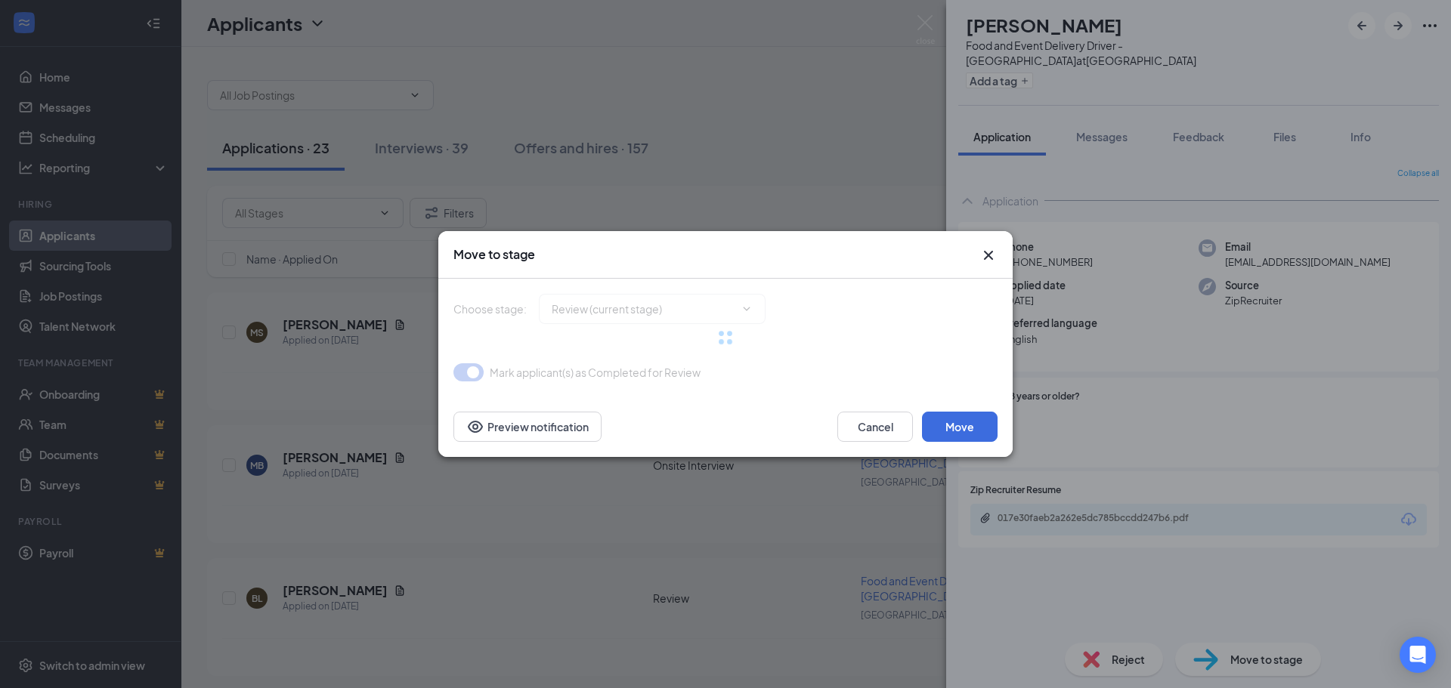
type input "Onsite Interview (next stage)"
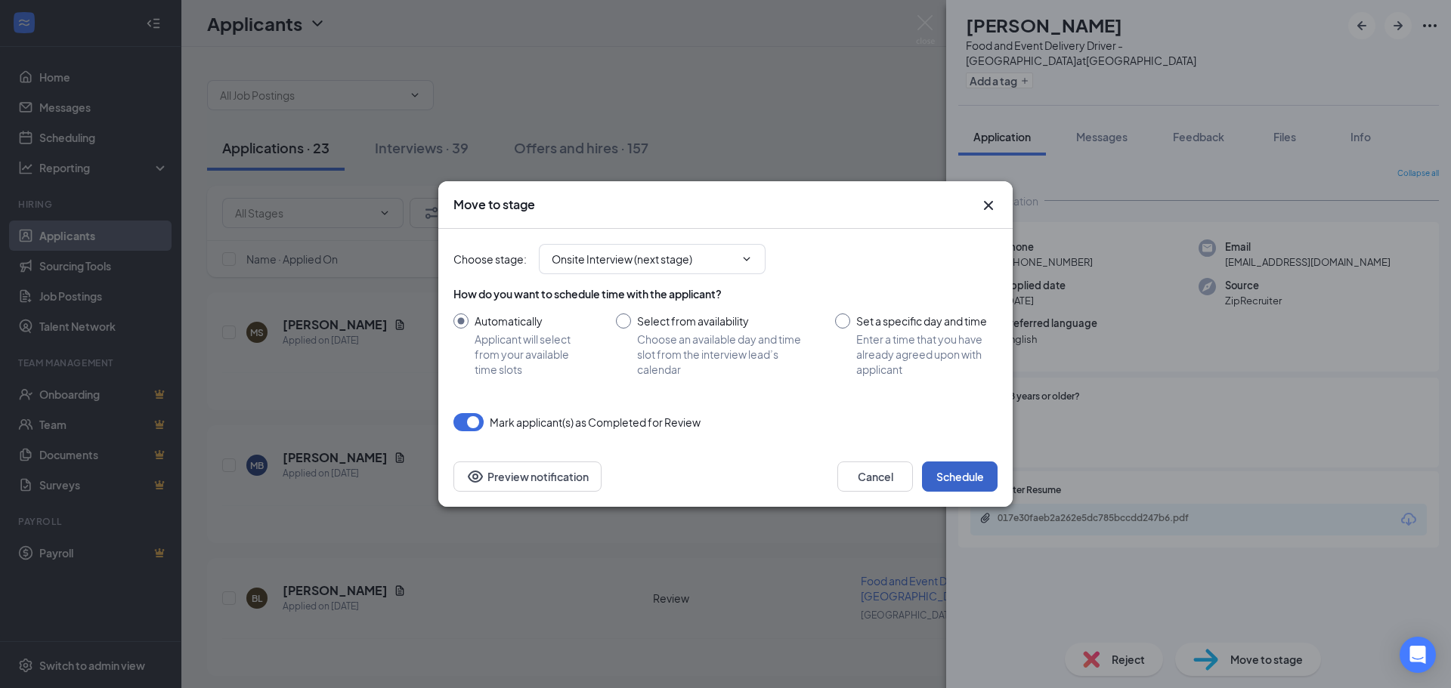
click at [963, 474] on button "Schedule" at bounding box center [960, 477] width 76 height 30
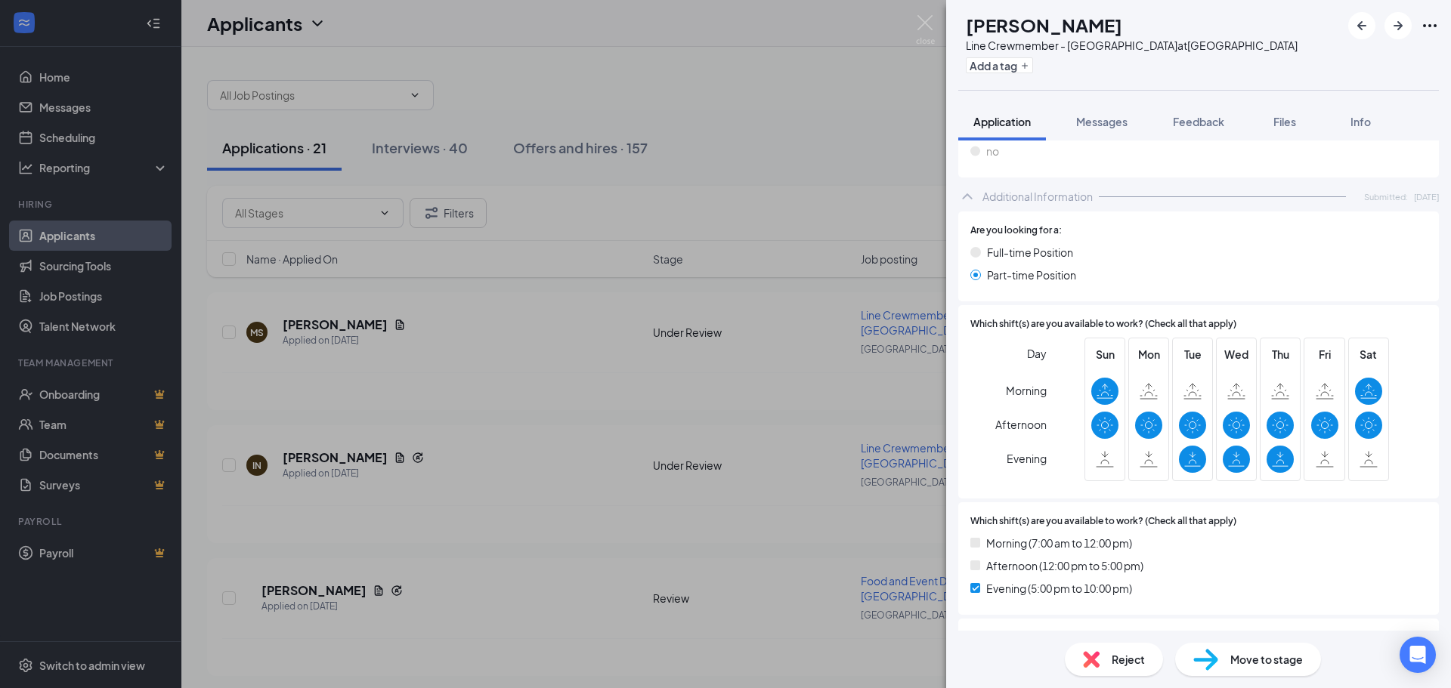
scroll to position [982, 0]
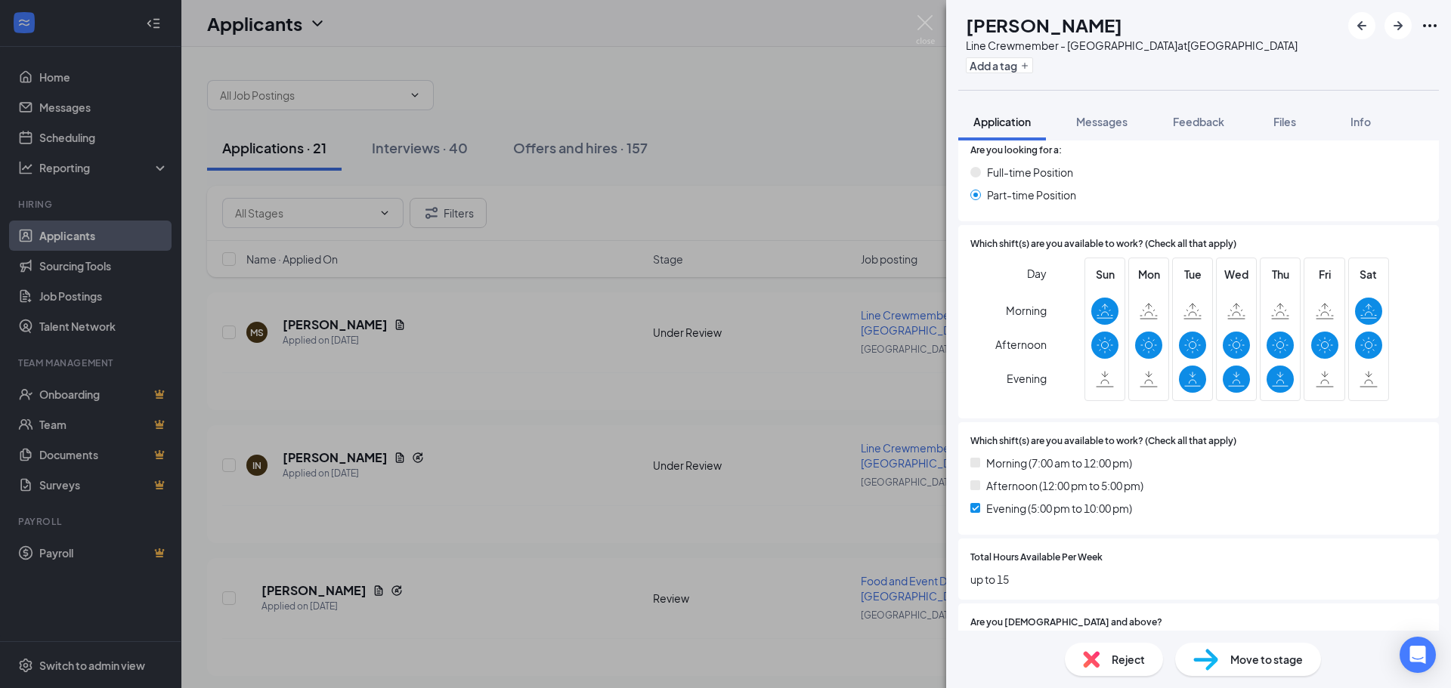
click at [1267, 653] on span "Move to stage" at bounding box center [1266, 659] width 73 height 17
type input "Onsite Interview (next stage)"
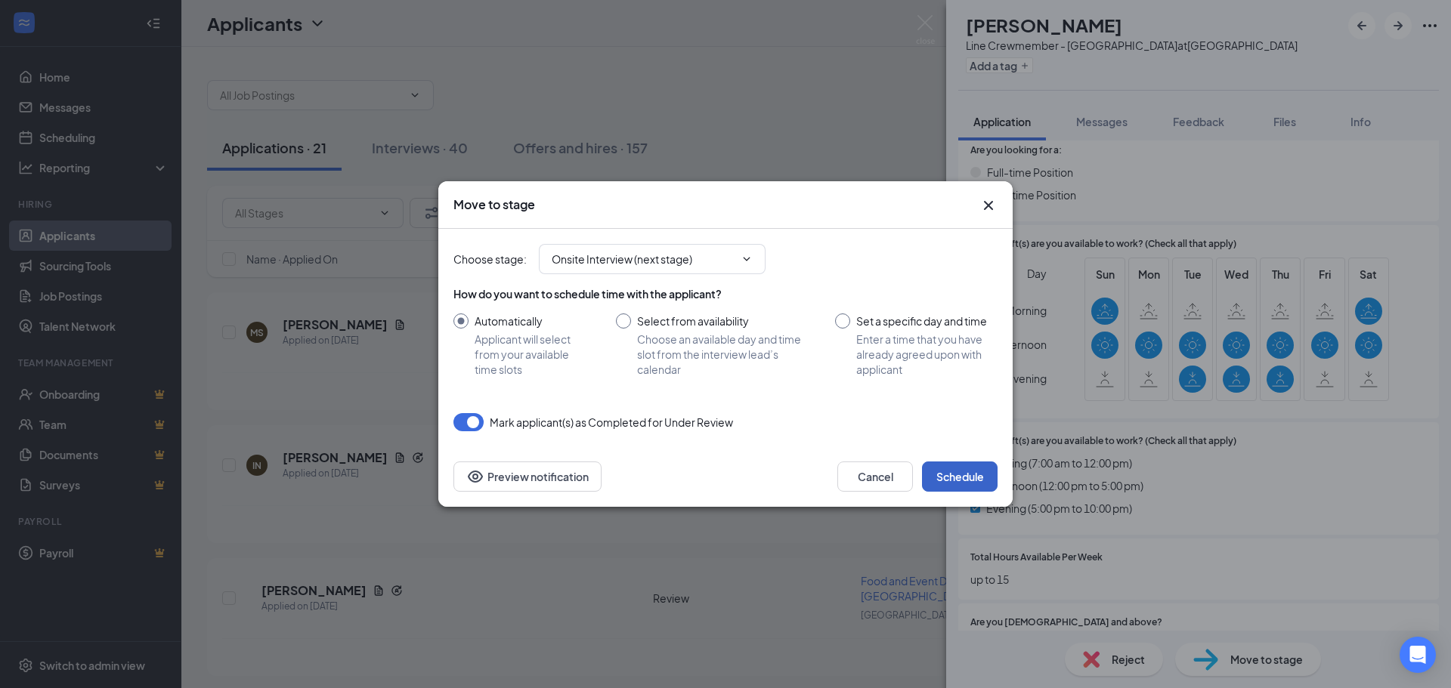
click at [957, 471] on button "Schedule" at bounding box center [960, 477] width 76 height 30
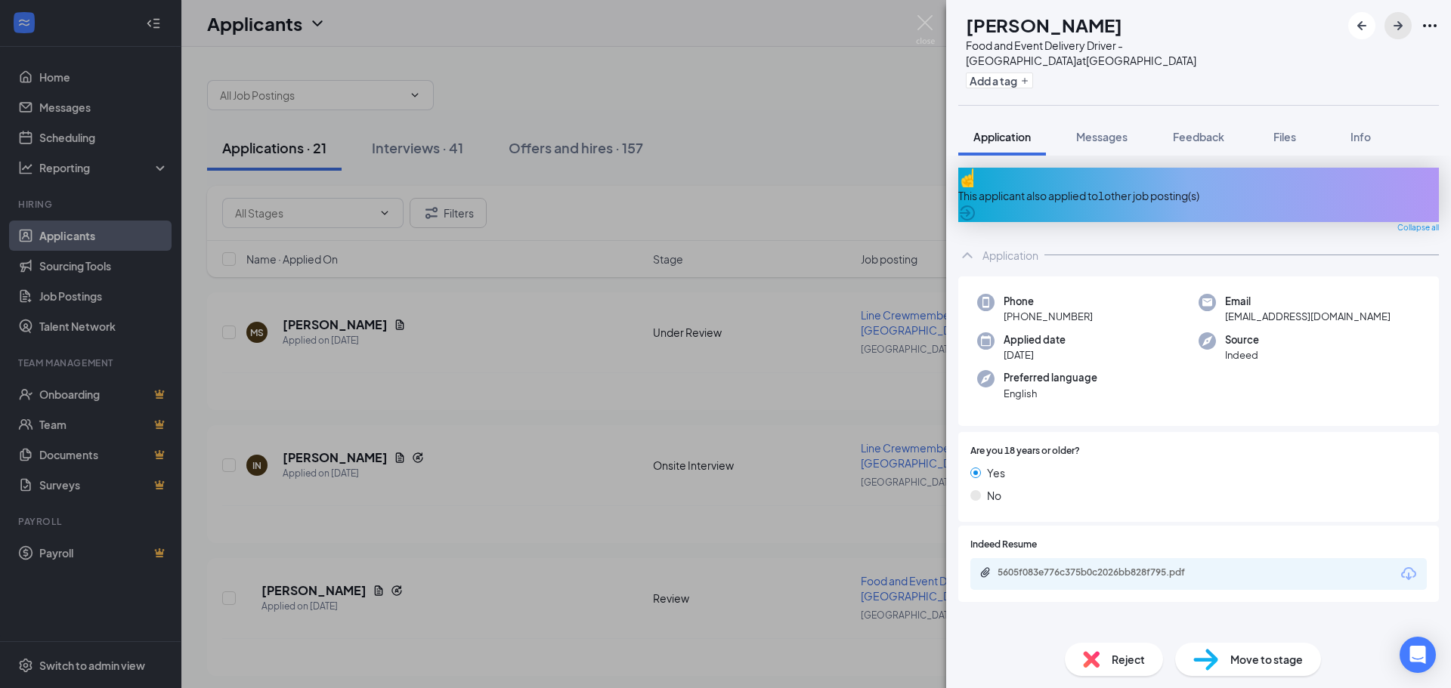
click at [1399, 18] on icon "ArrowRight" at bounding box center [1398, 26] width 18 height 18
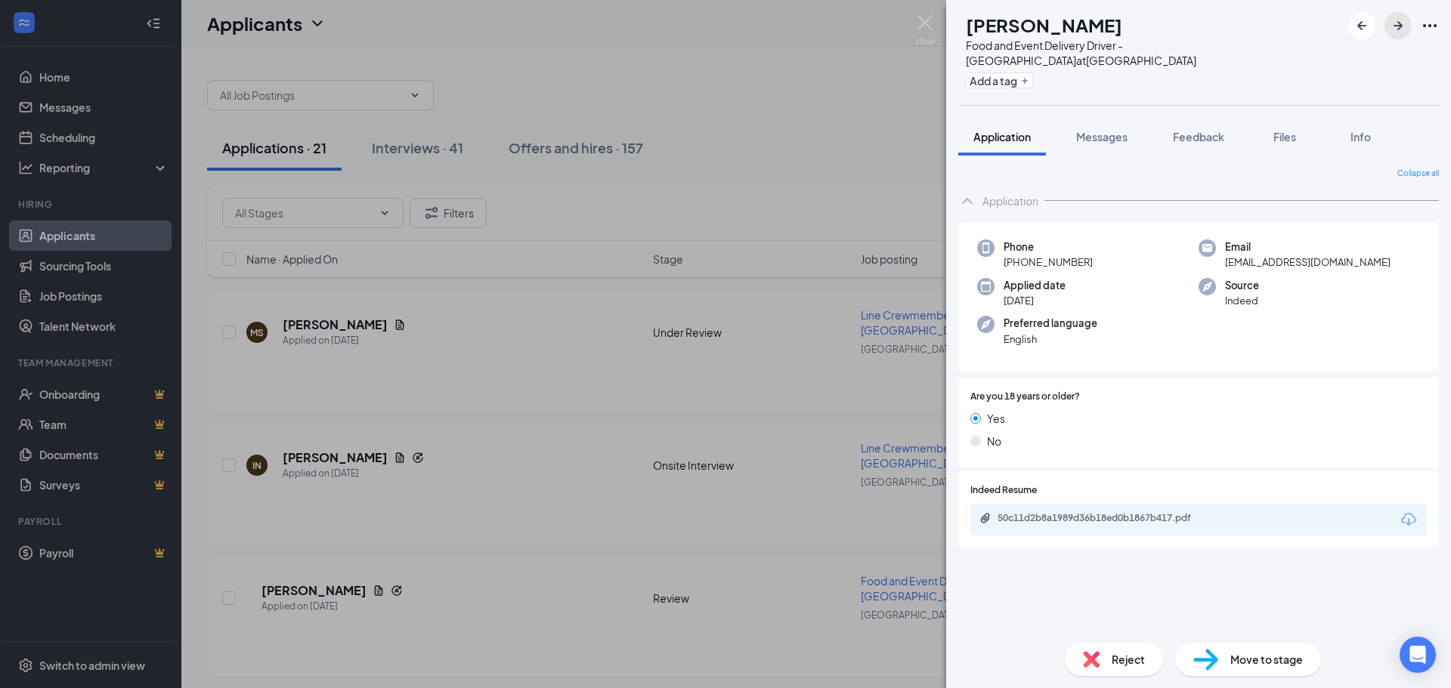
click at [1395, 26] on icon "ArrowRight" at bounding box center [1397, 25] width 9 height 9
click at [1392, 25] on icon "ArrowRight" at bounding box center [1398, 26] width 18 height 18
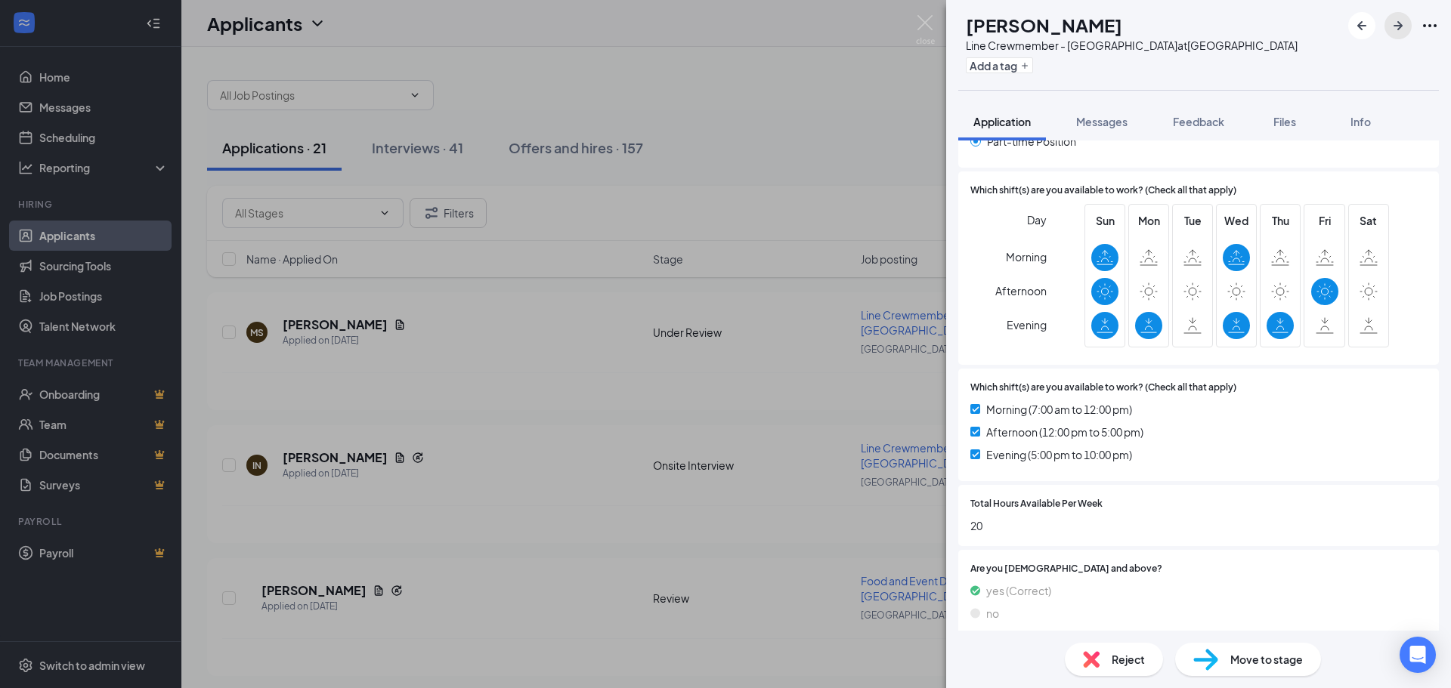
scroll to position [1037, 0]
click at [1220, 670] on div "Move to stage" at bounding box center [1248, 659] width 146 height 33
type input "Onsite Interview (next stage)"
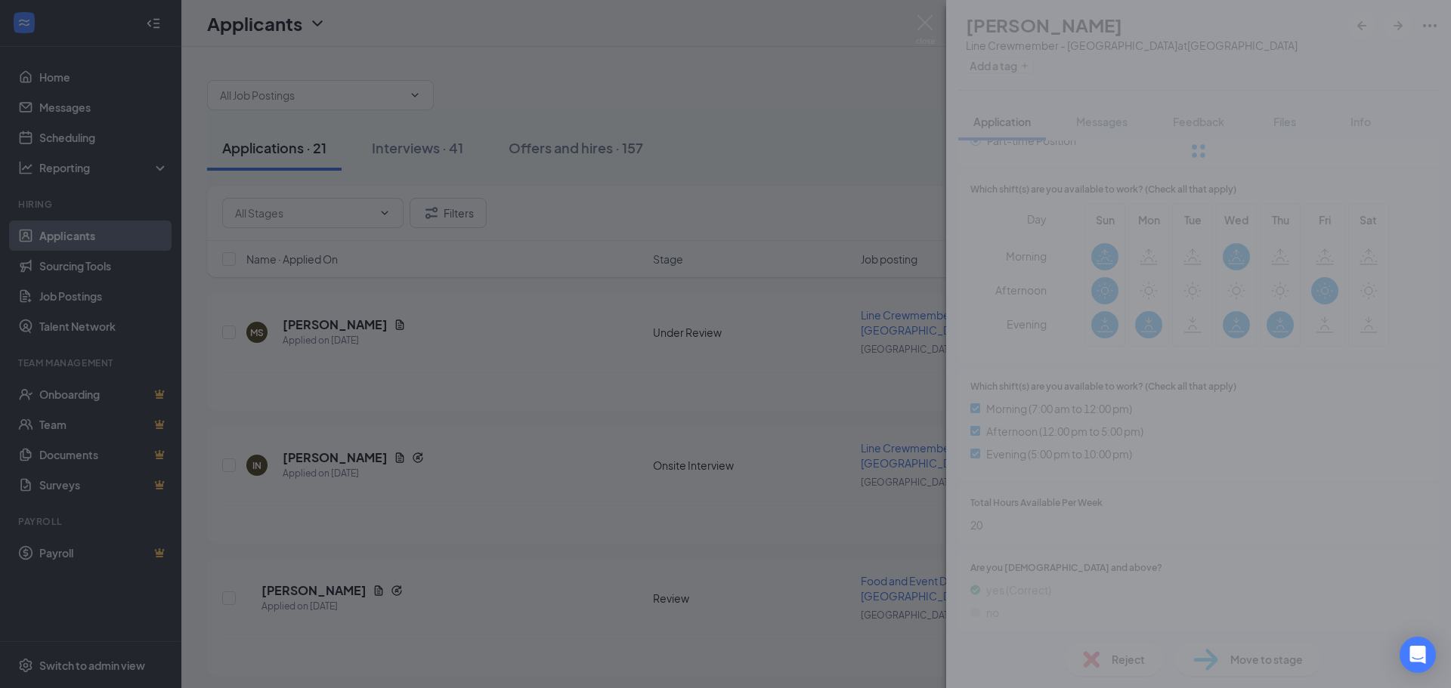
scroll to position [1031, 0]
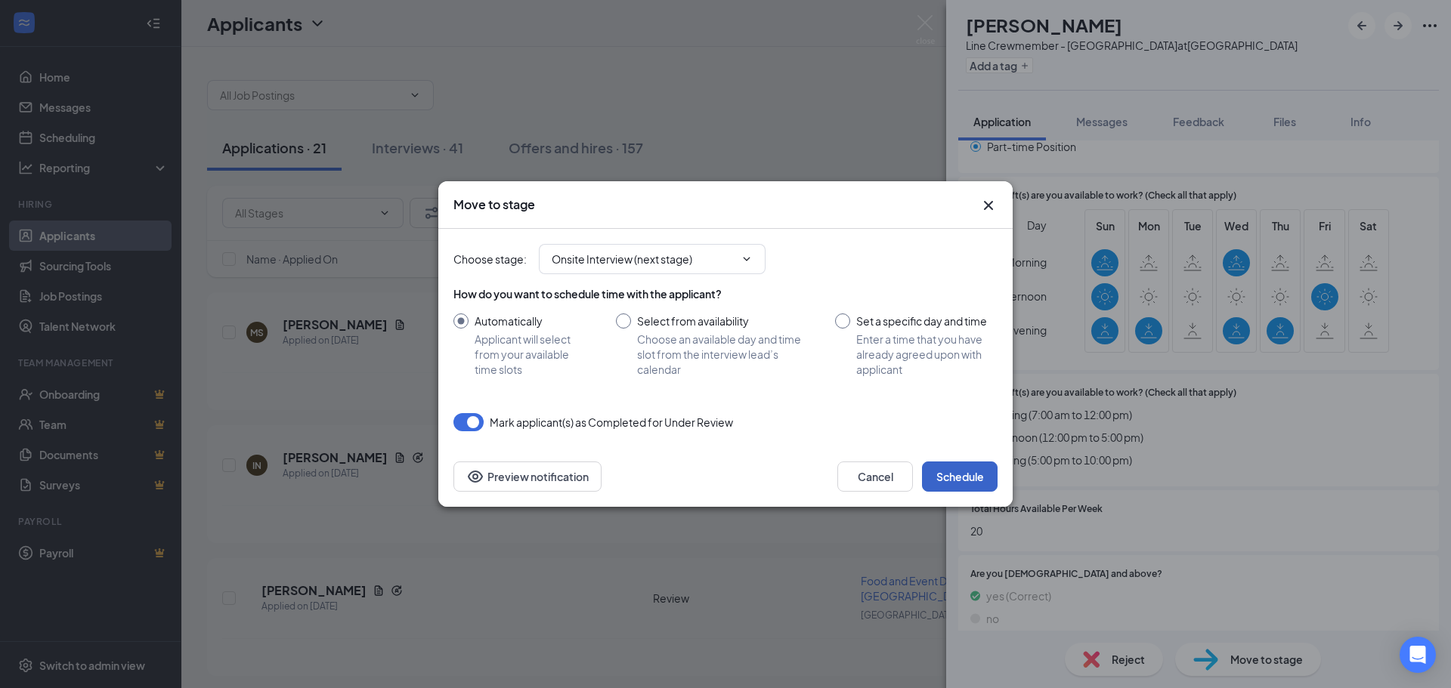
click at [966, 474] on button "Schedule" at bounding box center [960, 477] width 76 height 30
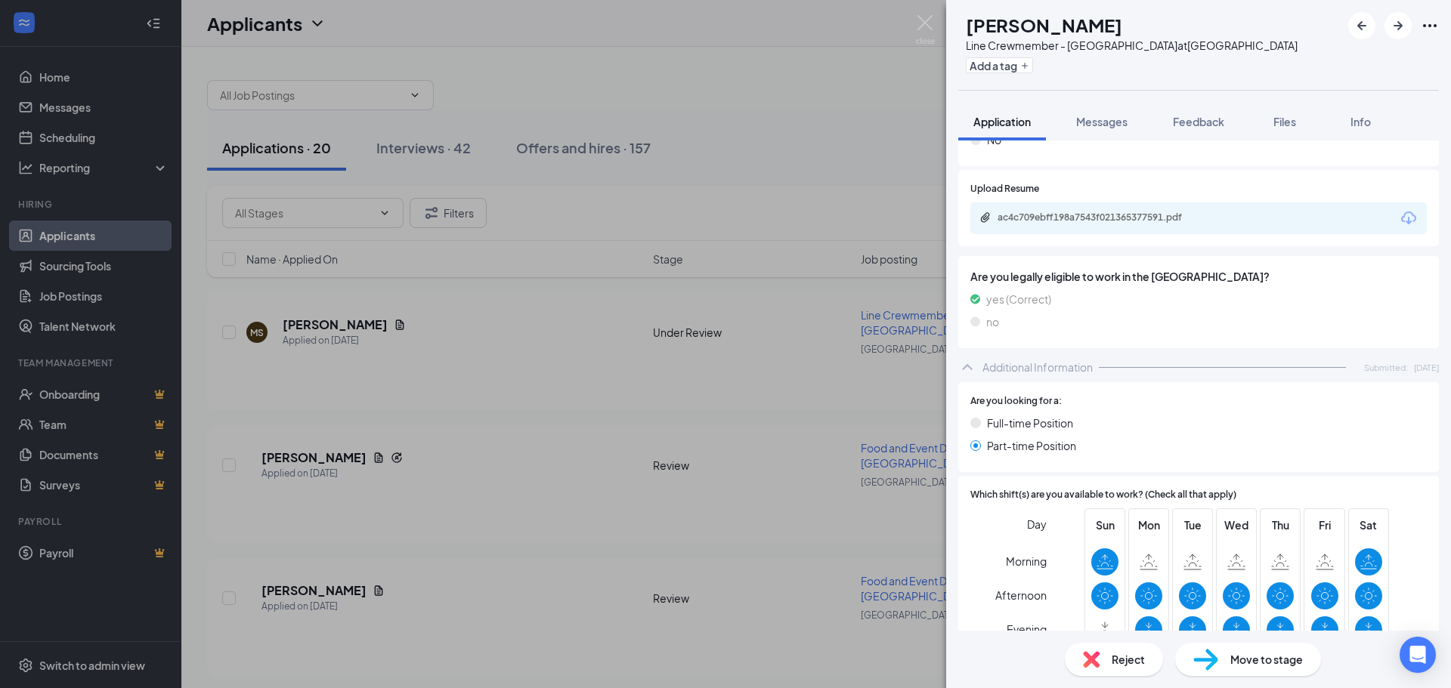
scroll to position [831, 0]
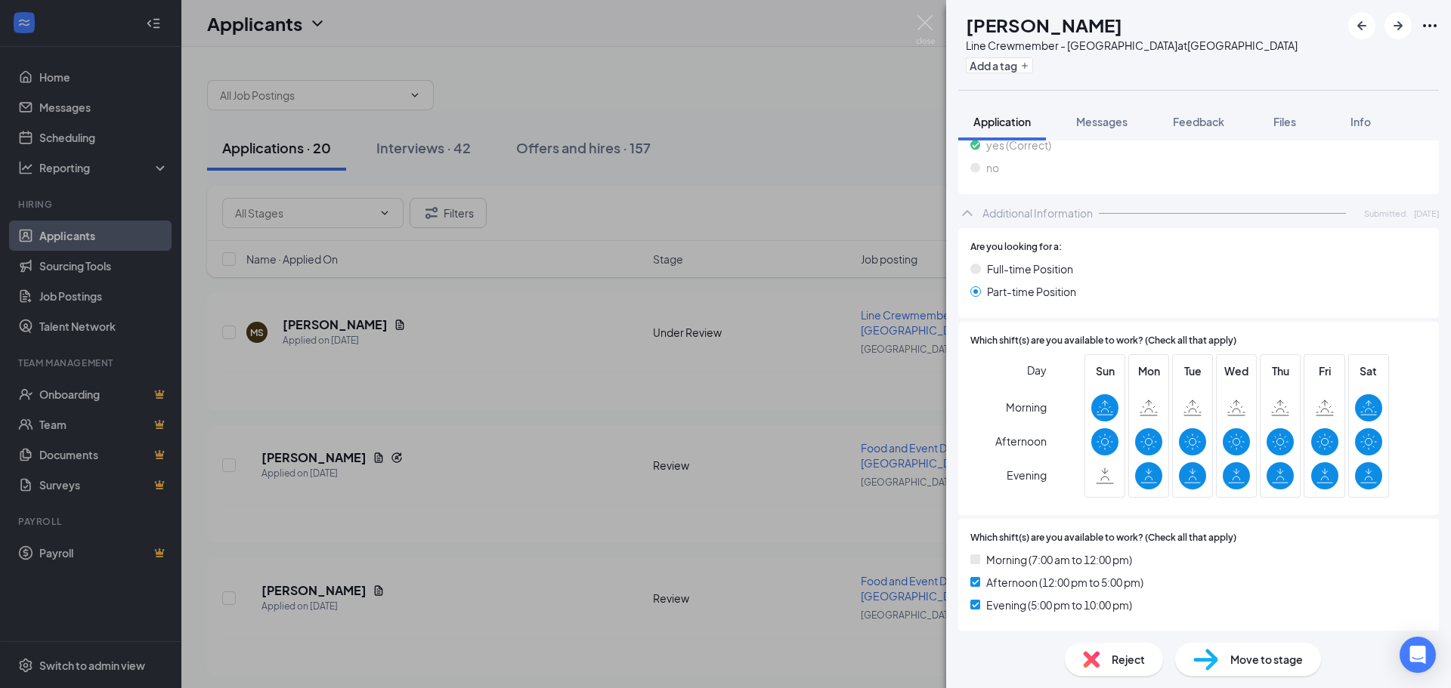
click at [1274, 665] on span "Move to stage" at bounding box center [1266, 659] width 73 height 17
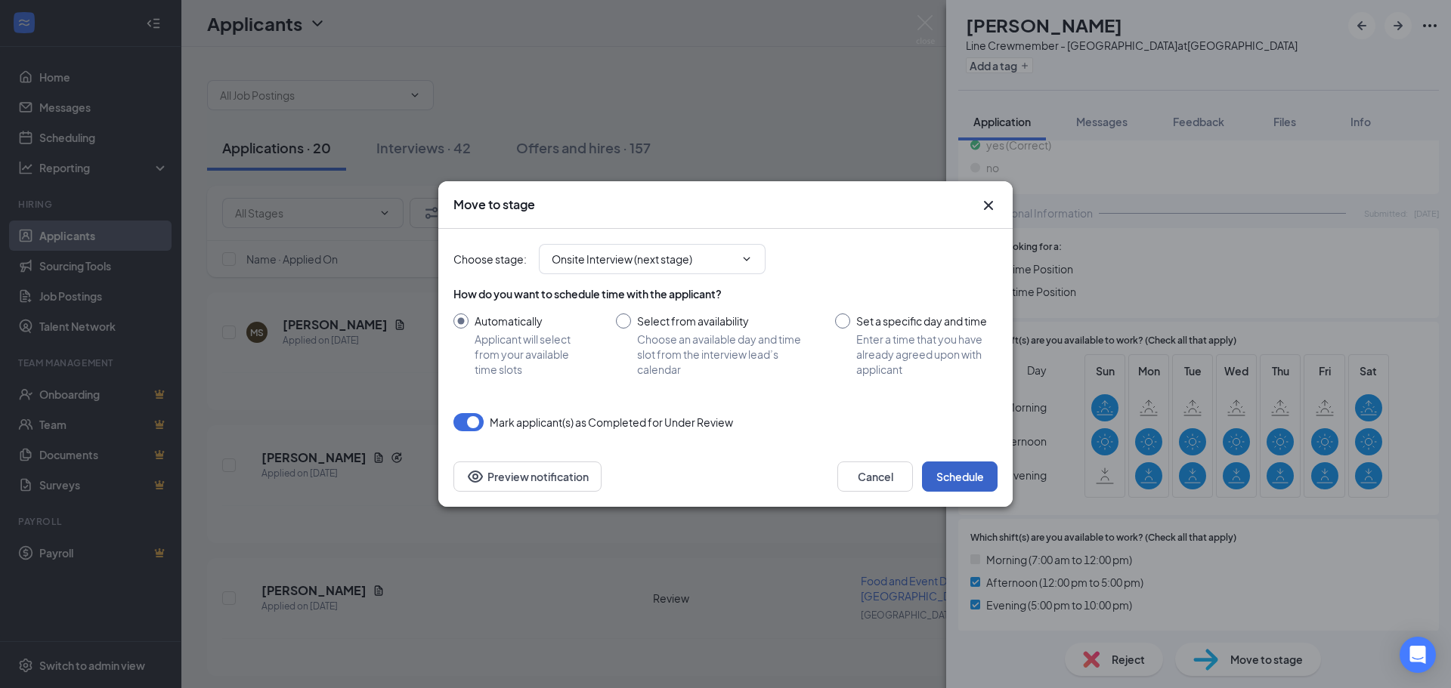
click at [965, 475] on button "Schedule" at bounding box center [960, 477] width 76 height 30
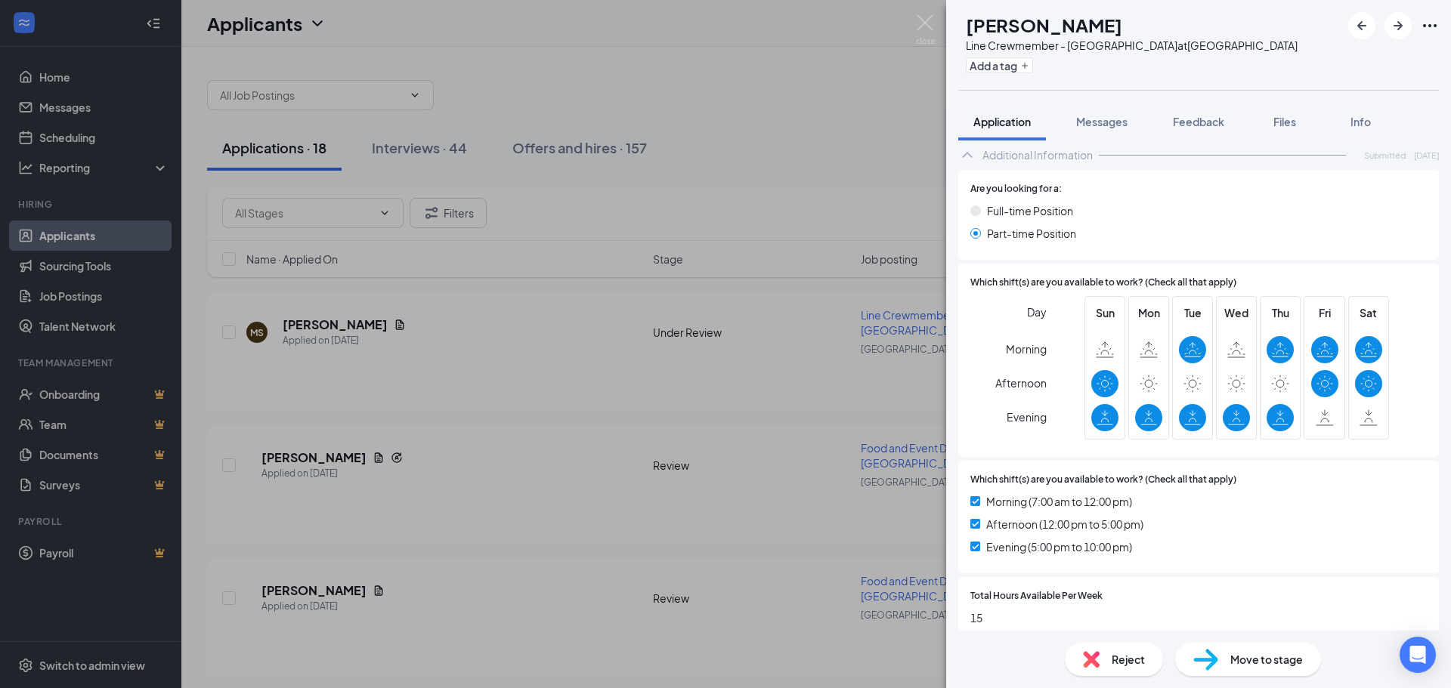
scroll to position [907, 0]
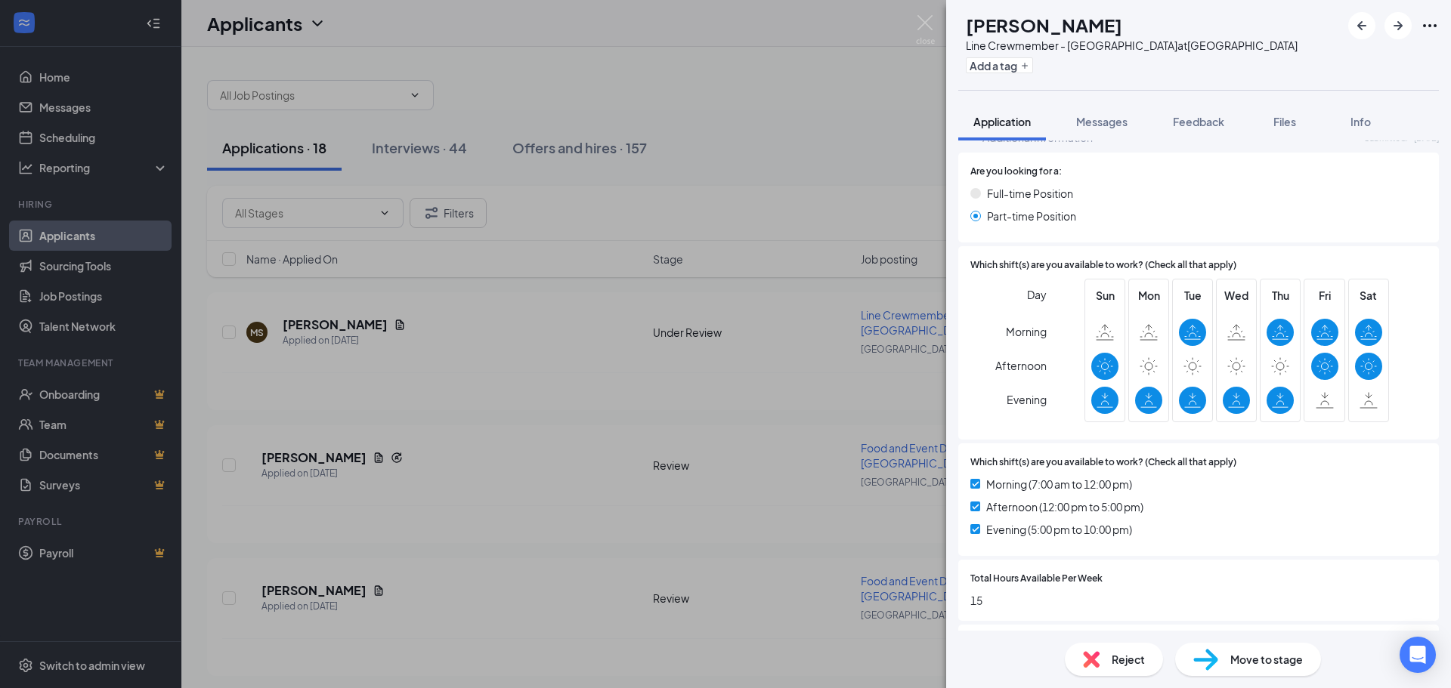
click at [1257, 660] on span "Move to stage" at bounding box center [1266, 659] width 73 height 17
type input "Onsite Interview (next stage)"
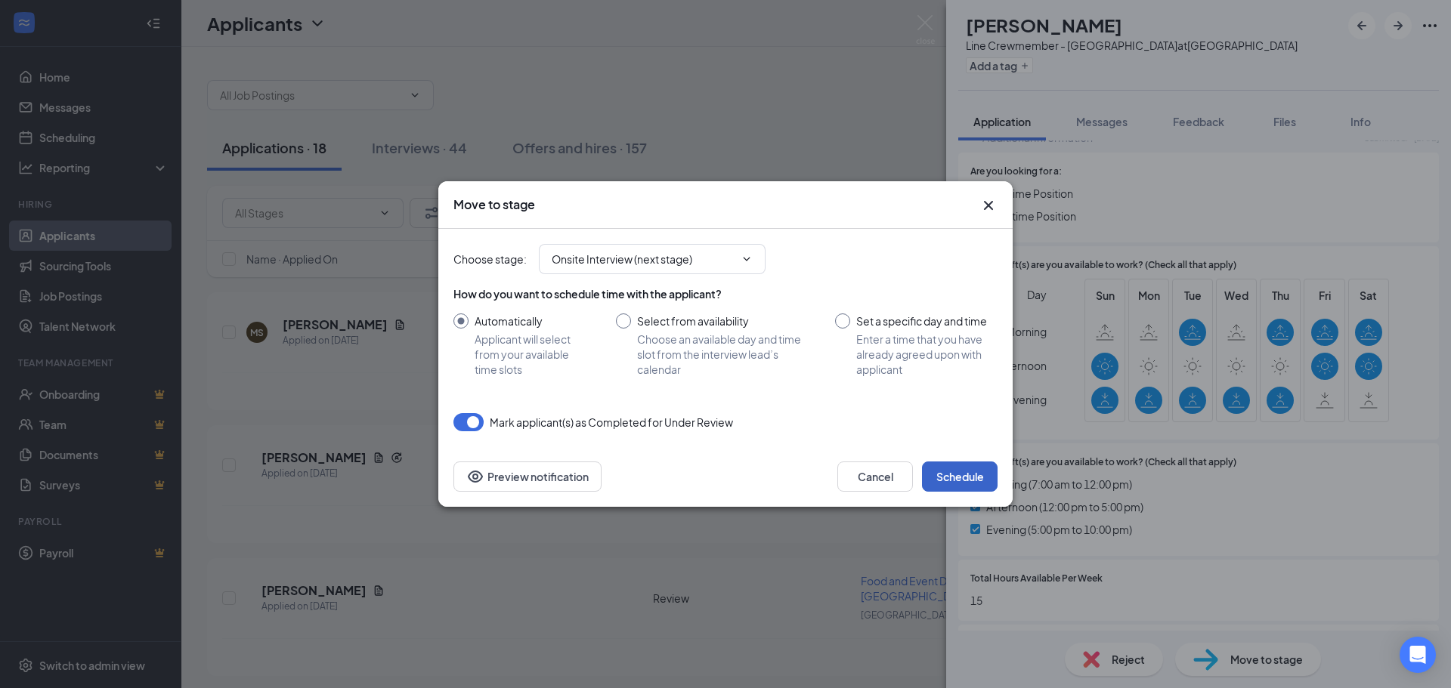
click at [965, 470] on button "Schedule" at bounding box center [960, 477] width 76 height 30
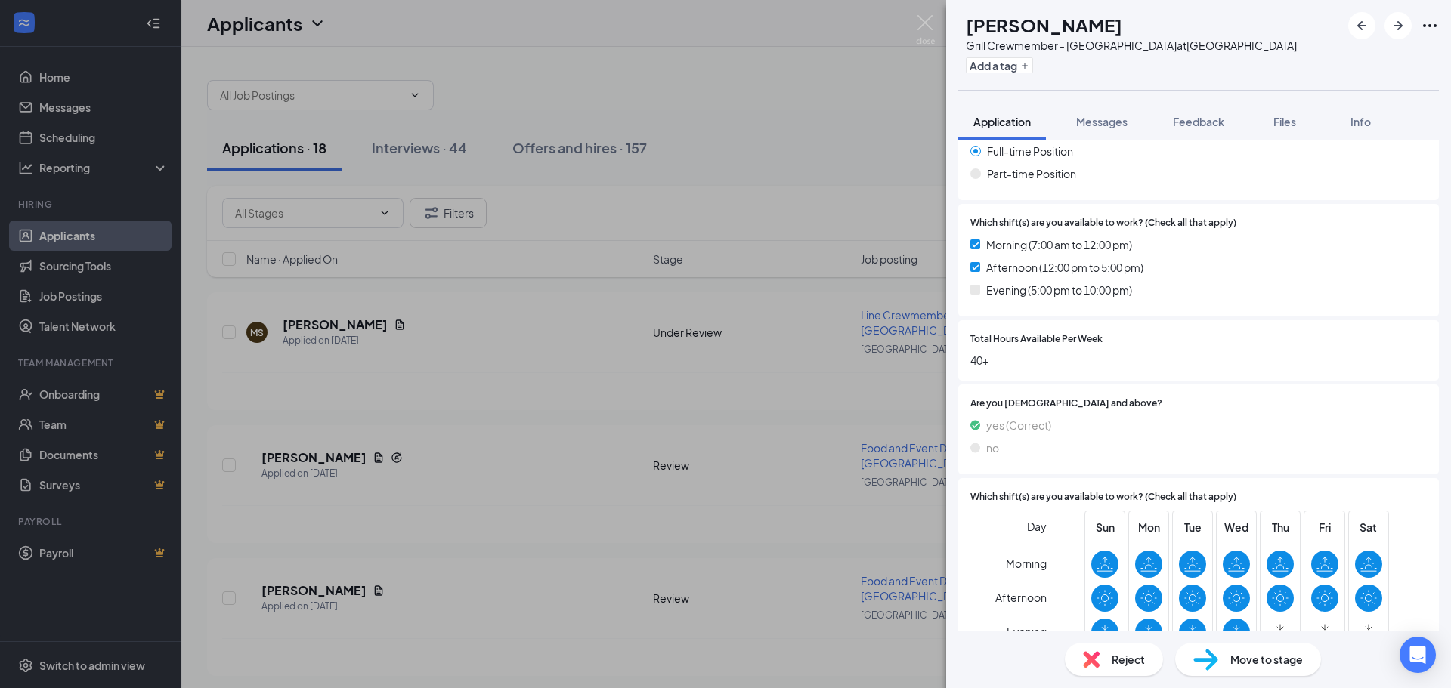
scroll to position [912, 0]
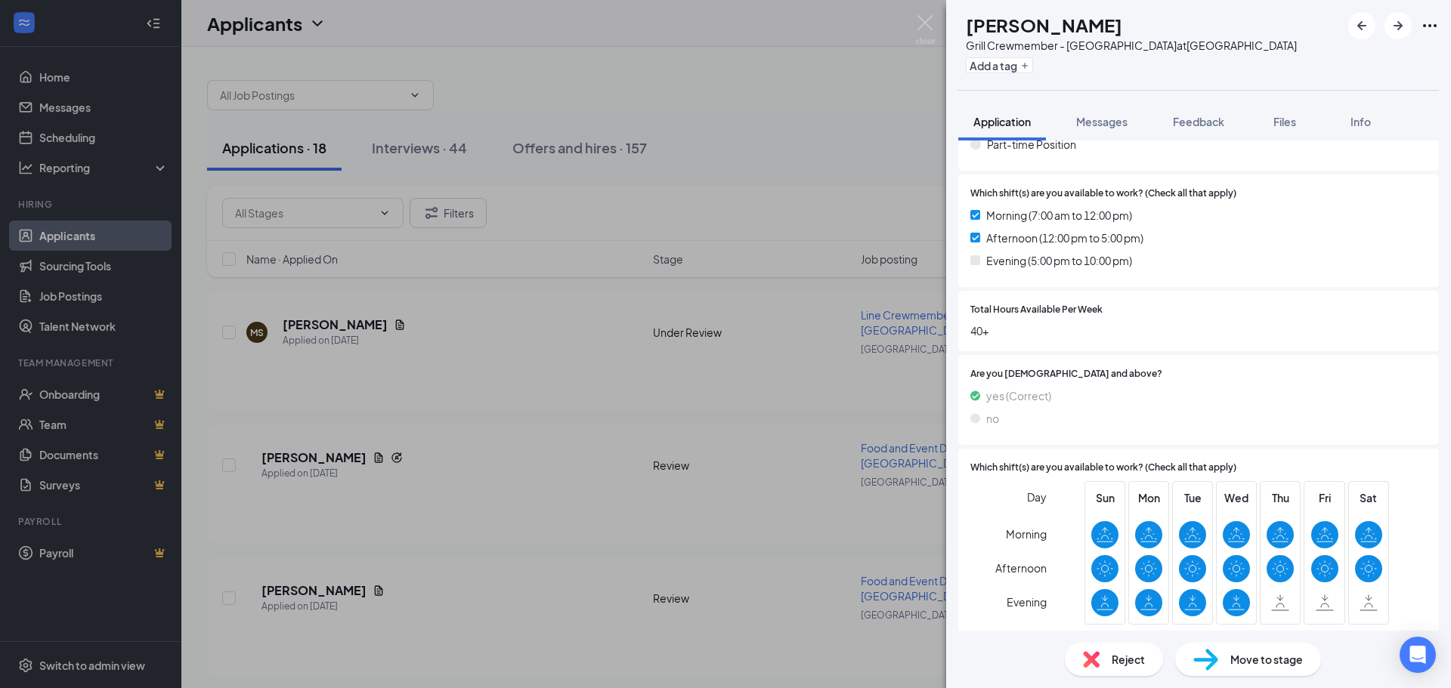
click at [1298, 656] on span "Move to stage" at bounding box center [1266, 659] width 73 height 17
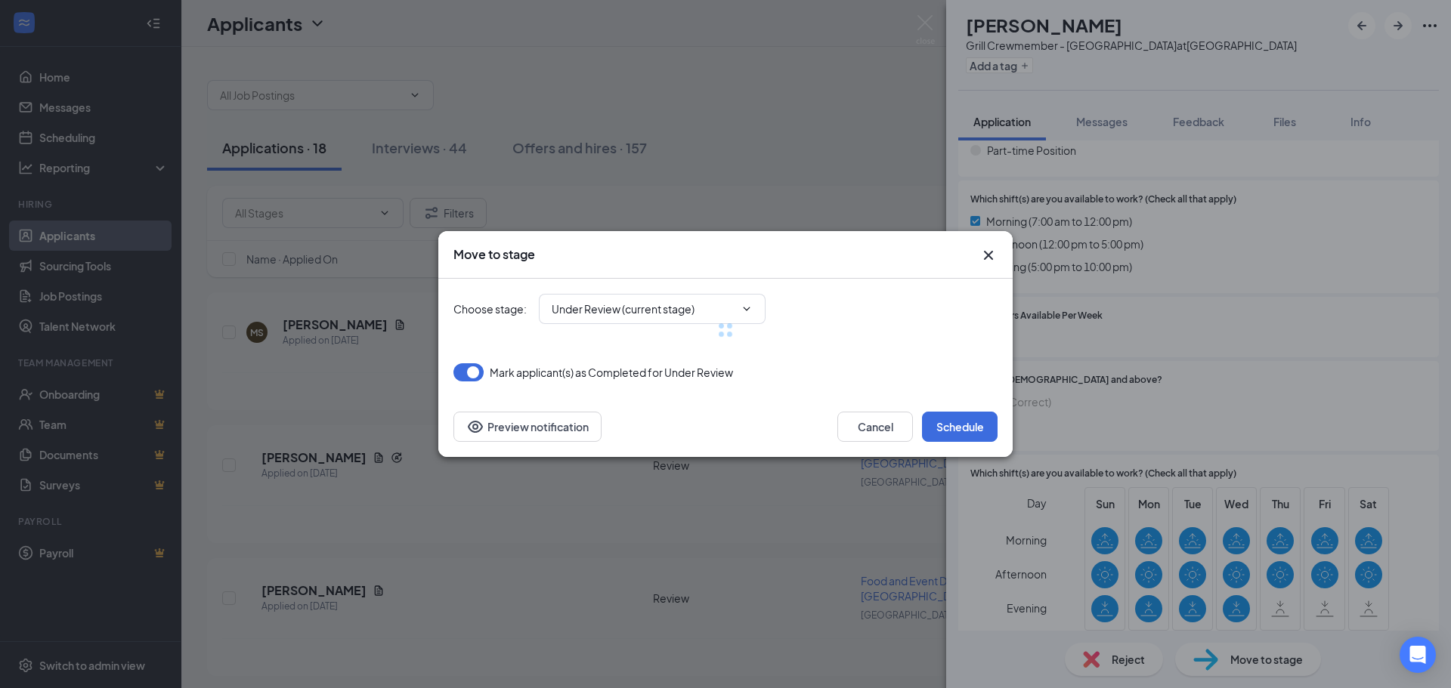
type input "Onsite Interview (next stage)"
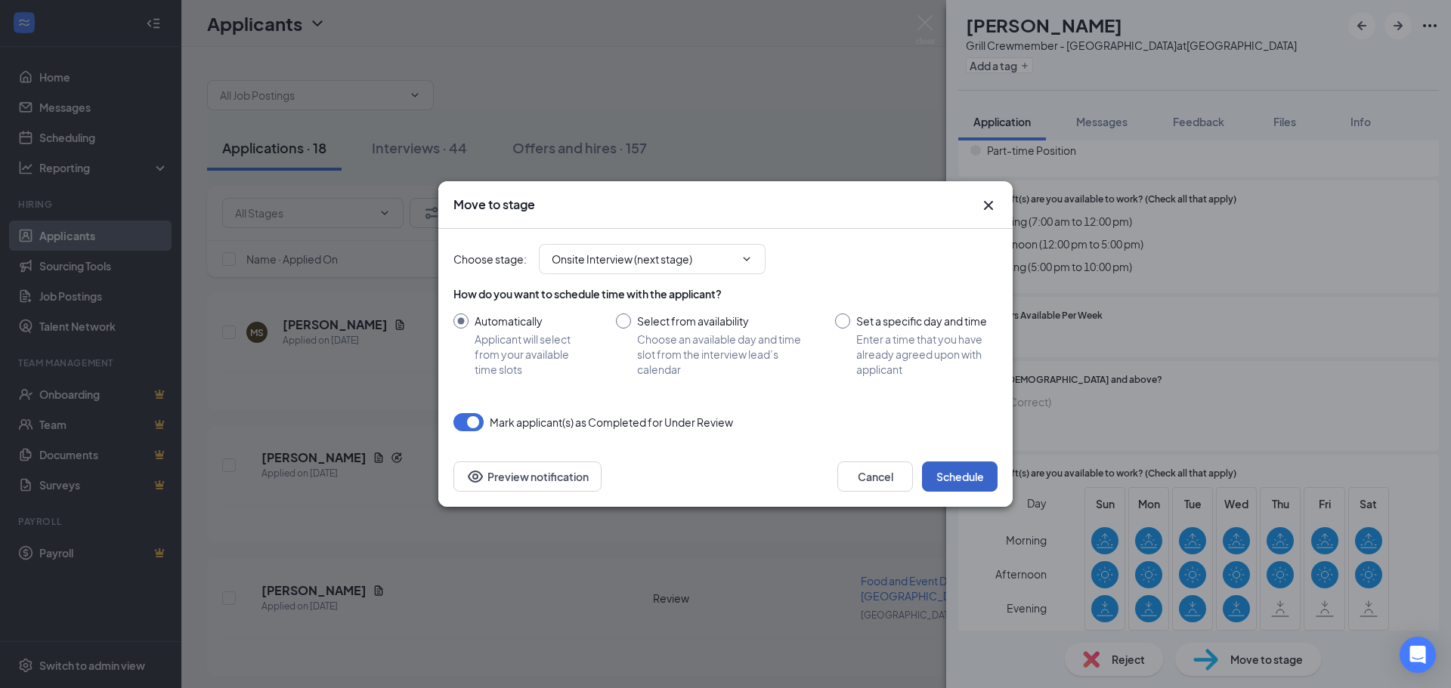
click at [963, 473] on button "Schedule" at bounding box center [960, 477] width 76 height 30
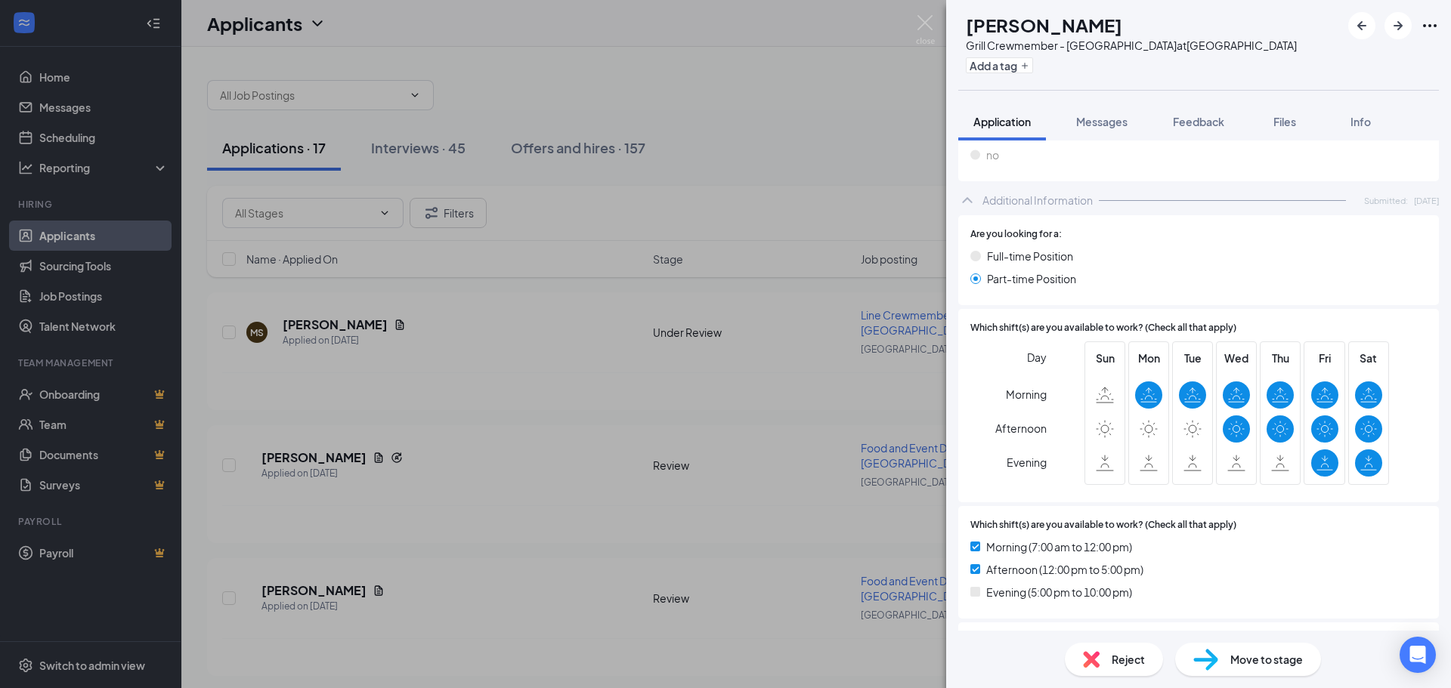
scroll to position [907, 0]
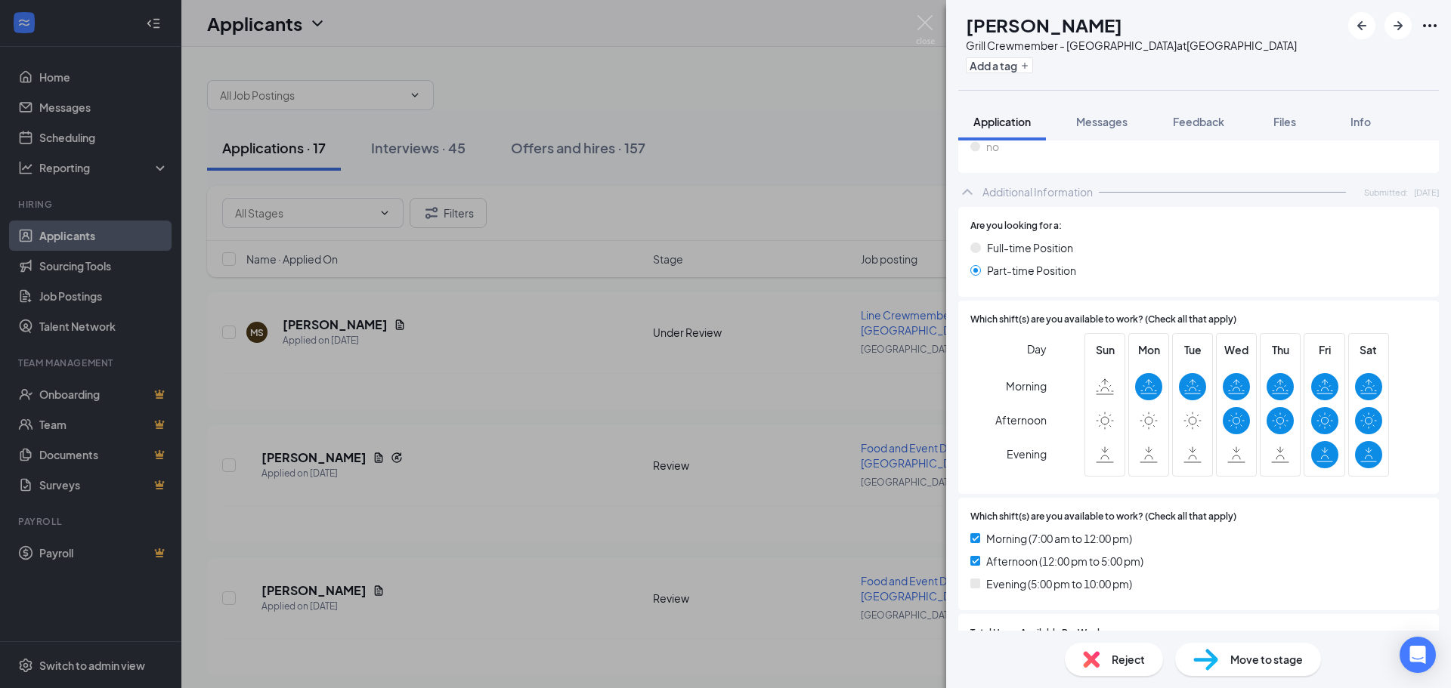
click at [1272, 666] on span "Move to stage" at bounding box center [1266, 659] width 73 height 17
type input "Onsite Interview (next stage)"
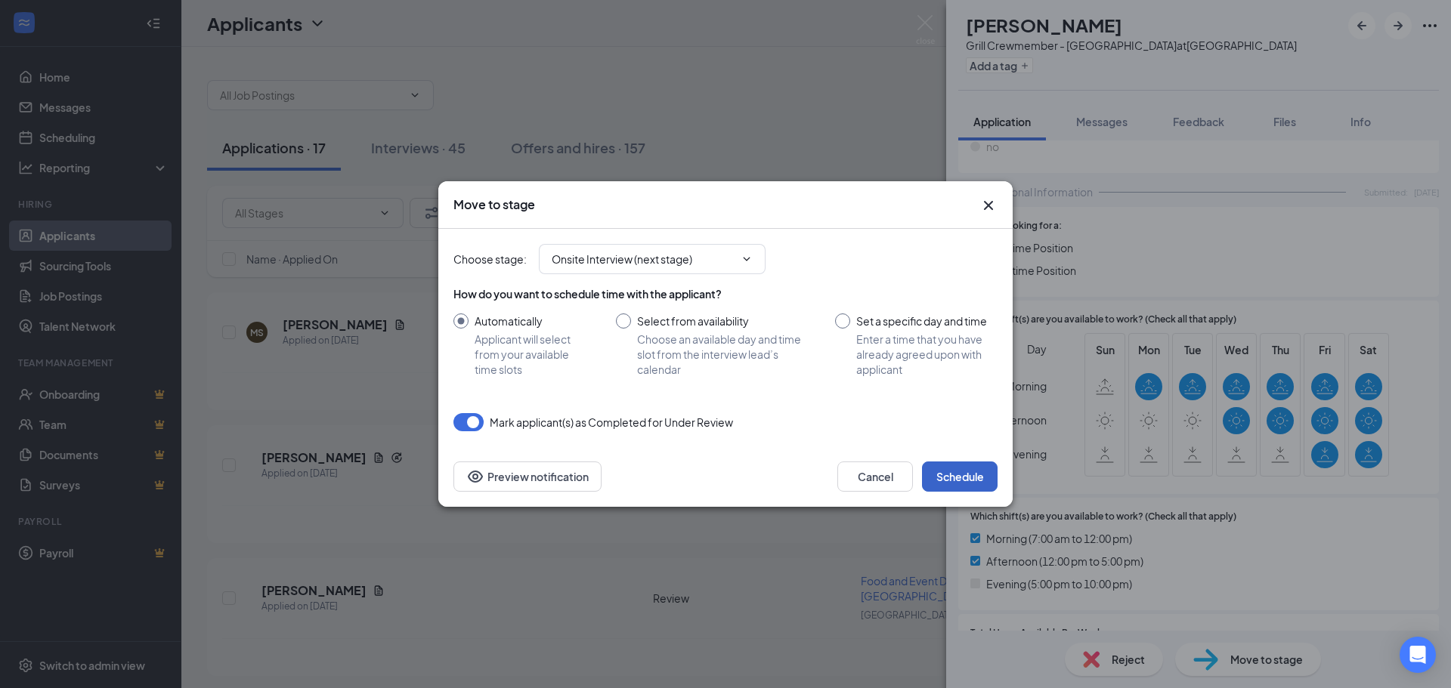
click at [971, 482] on button "Schedule" at bounding box center [960, 477] width 76 height 30
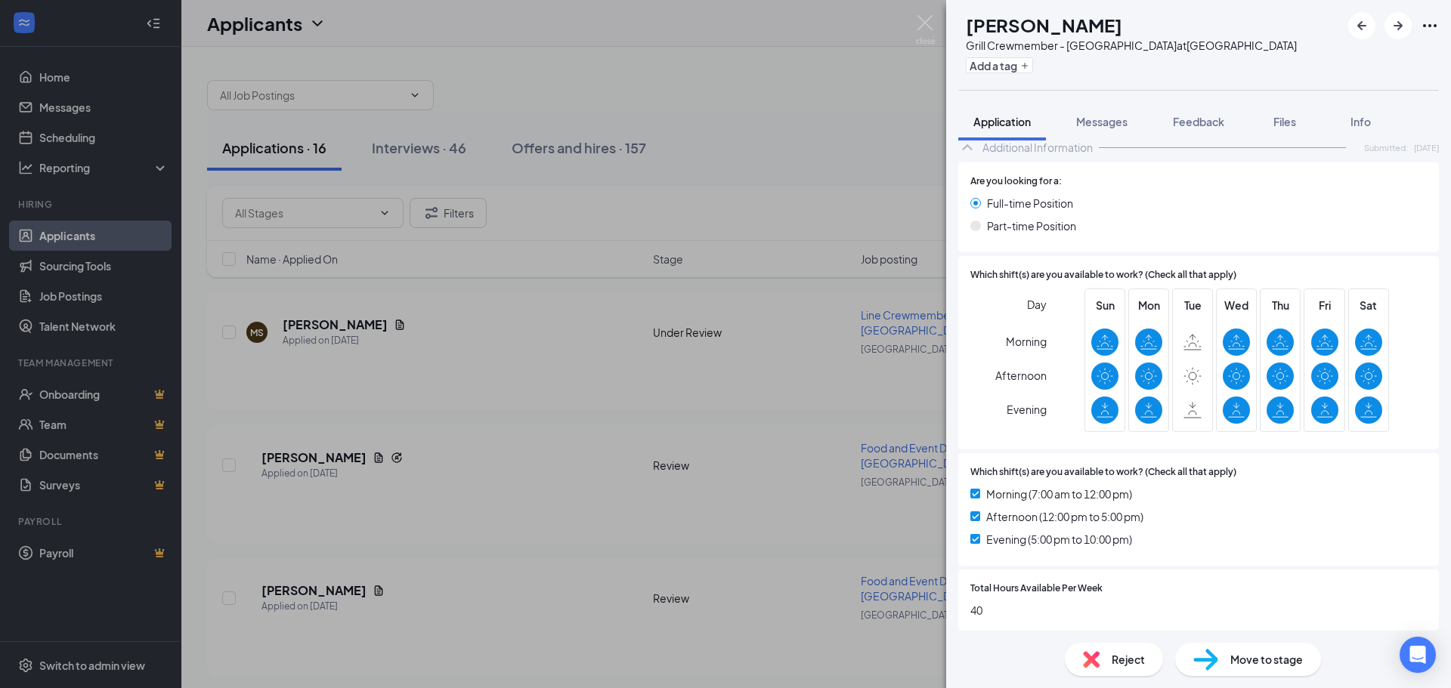
scroll to position [982, 0]
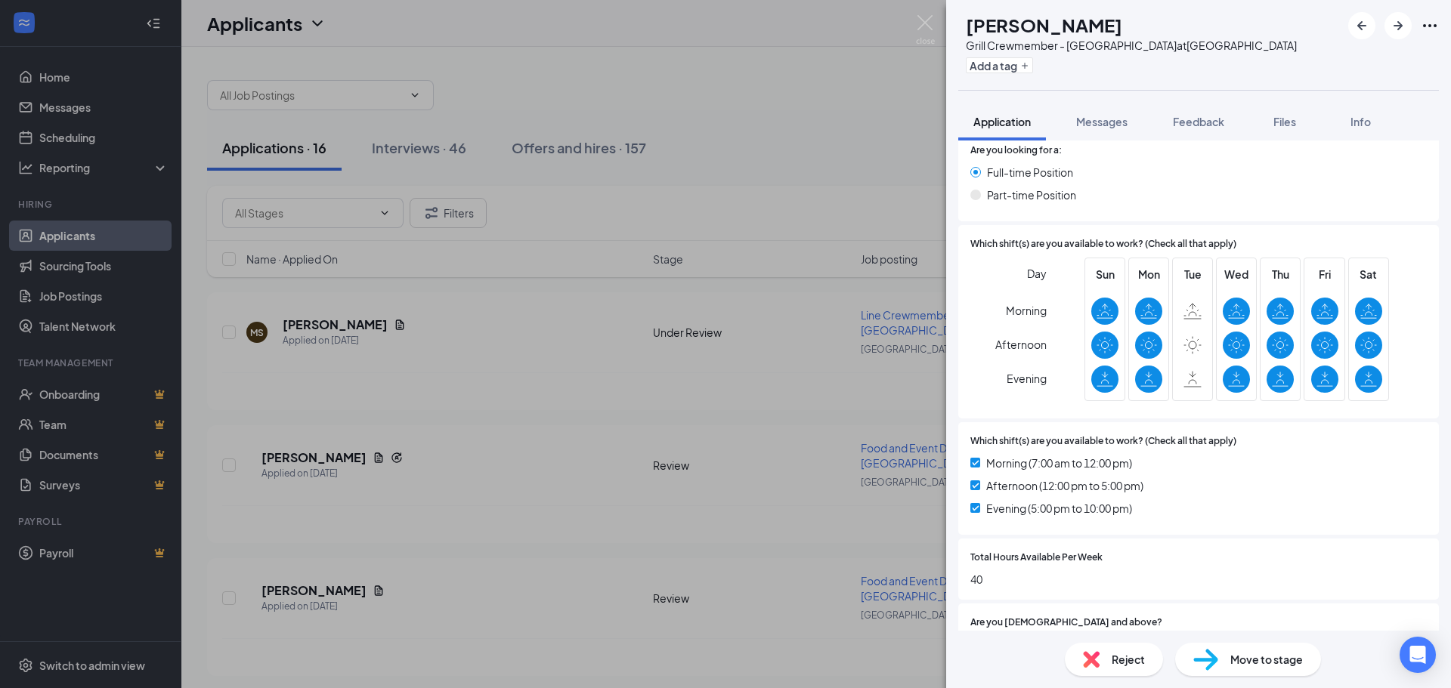
click at [1245, 664] on span "Move to stage" at bounding box center [1266, 659] width 73 height 17
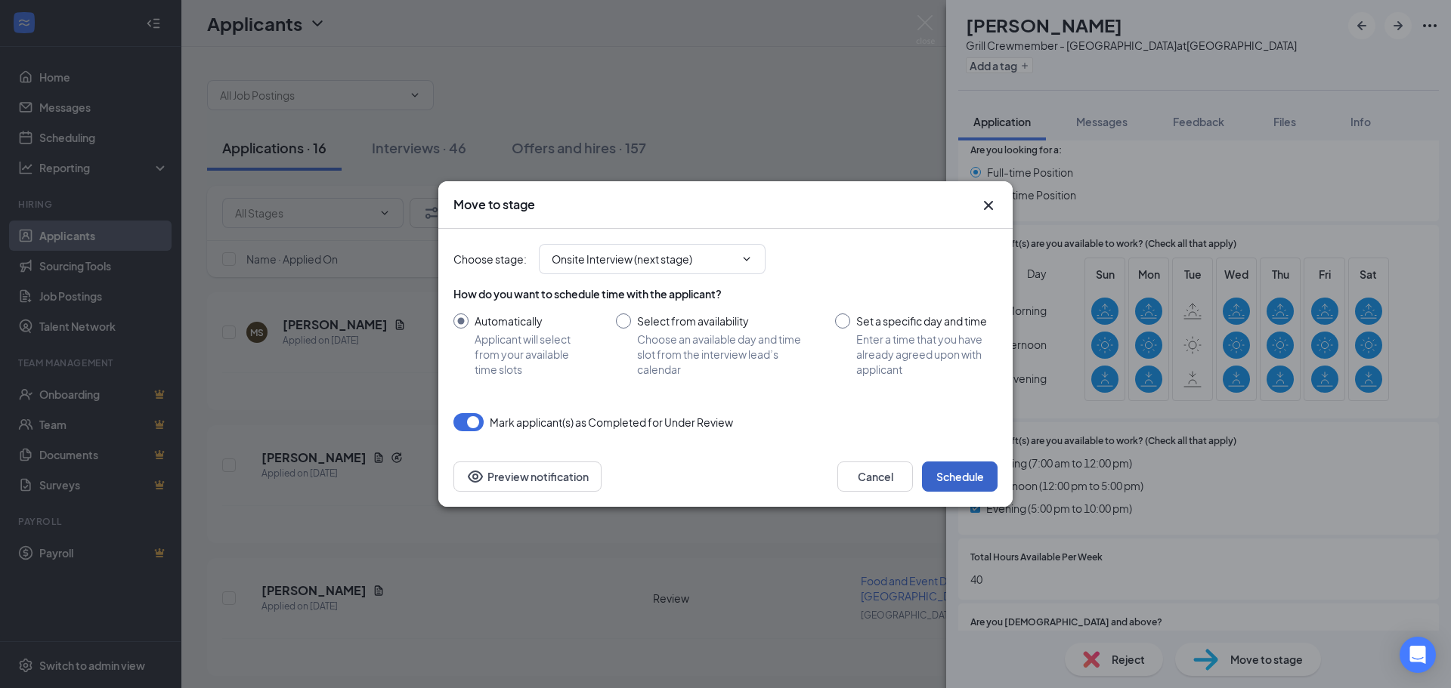
click at [947, 470] on button "Schedule" at bounding box center [960, 477] width 76 height 30
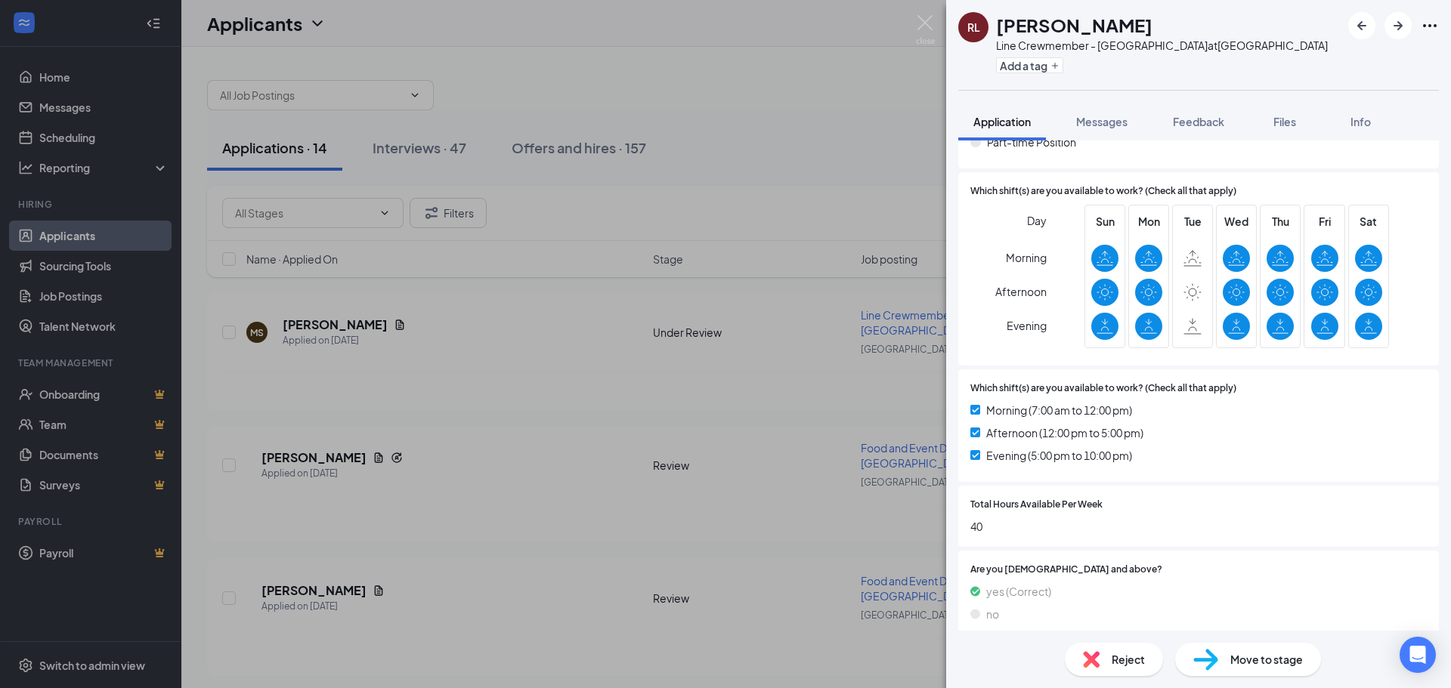
scroll to position [1037, 0]
click at [1214, 665] on img at bounding box center [1205, 660] width 25 height 22
type input "Onsite Interview (next stage)"
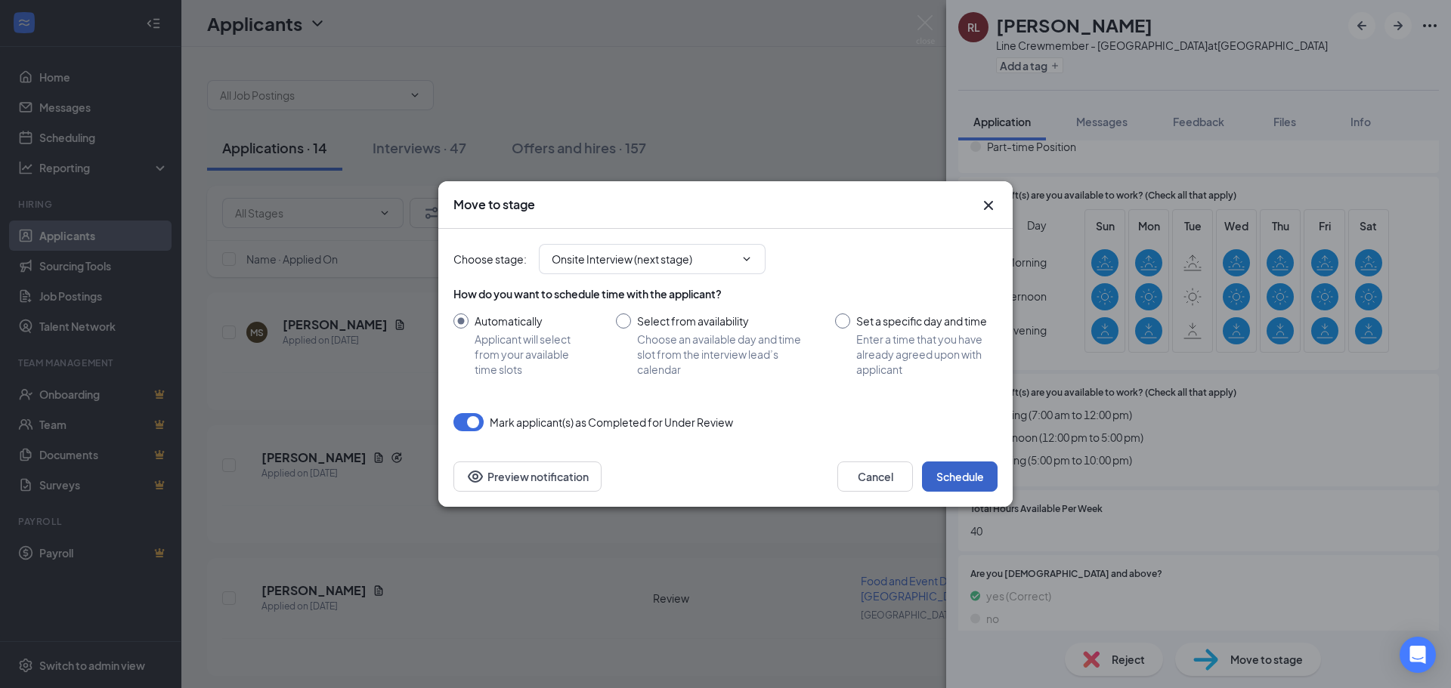
click at [954, 469] on button "Schedule" at bounding box center [960, 477] width 76 height 30
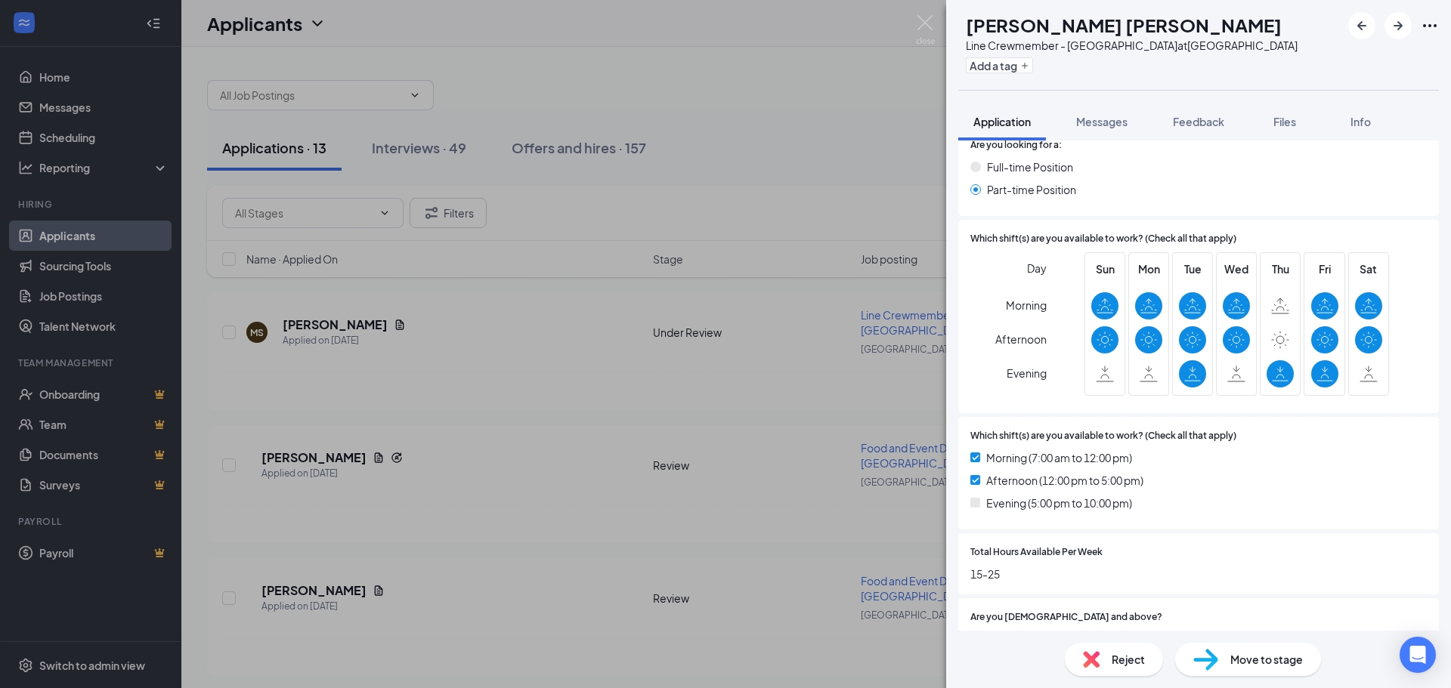
scroll to position [982, 0]
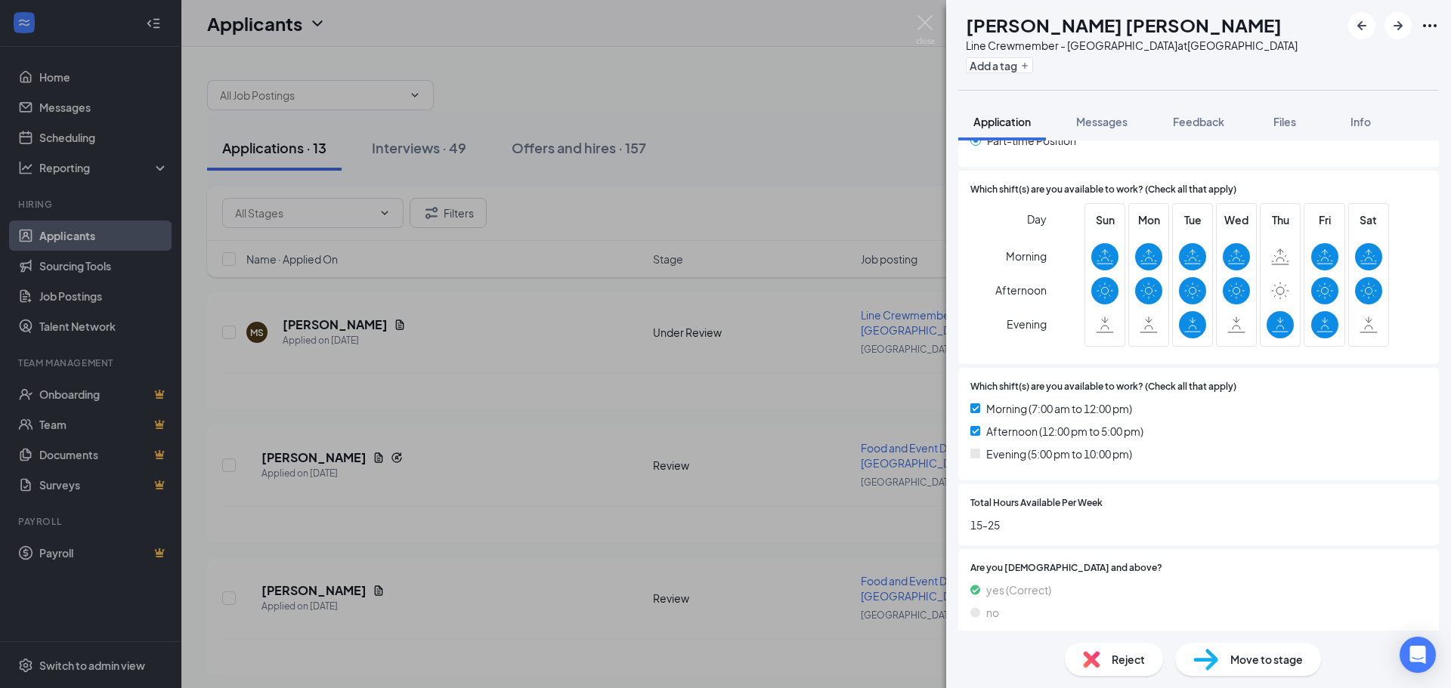
click at [1258, 656] on span "Move to stage" at bounding box center [1266, 659] width 73 height 17
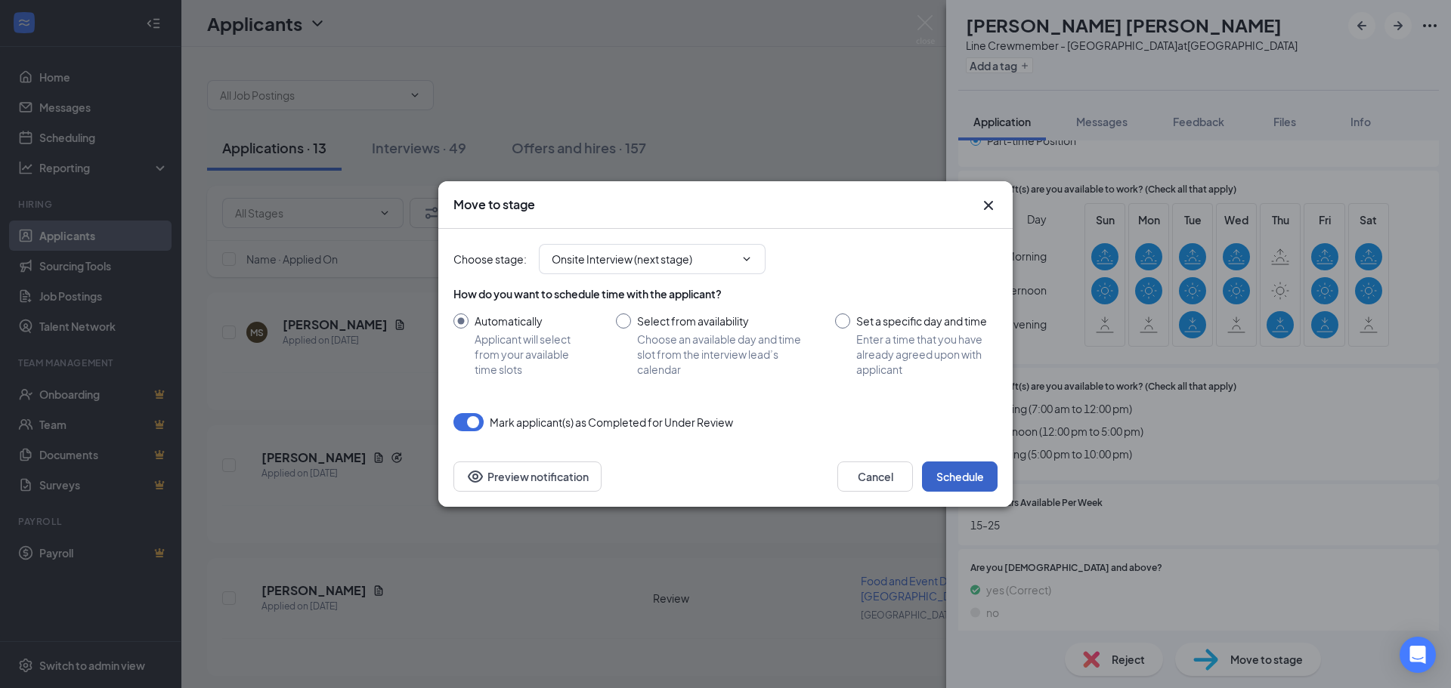
click at [959, 478] on button "Schedule" at bounding box center [960, 477] width 76 height 30
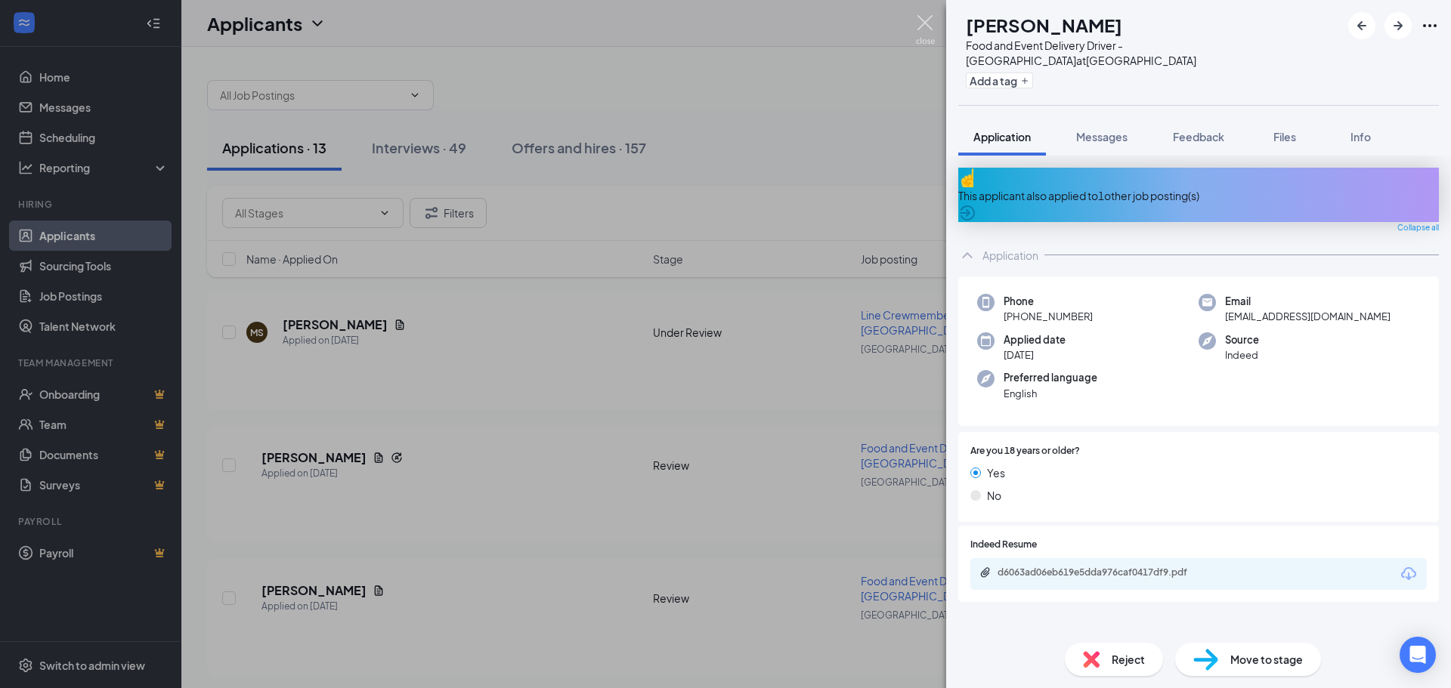
click at [926, 27] on img at bounding box center [925, 29] width 19 height 29
